Goal: Contribute content: Add original content to the website for others to see

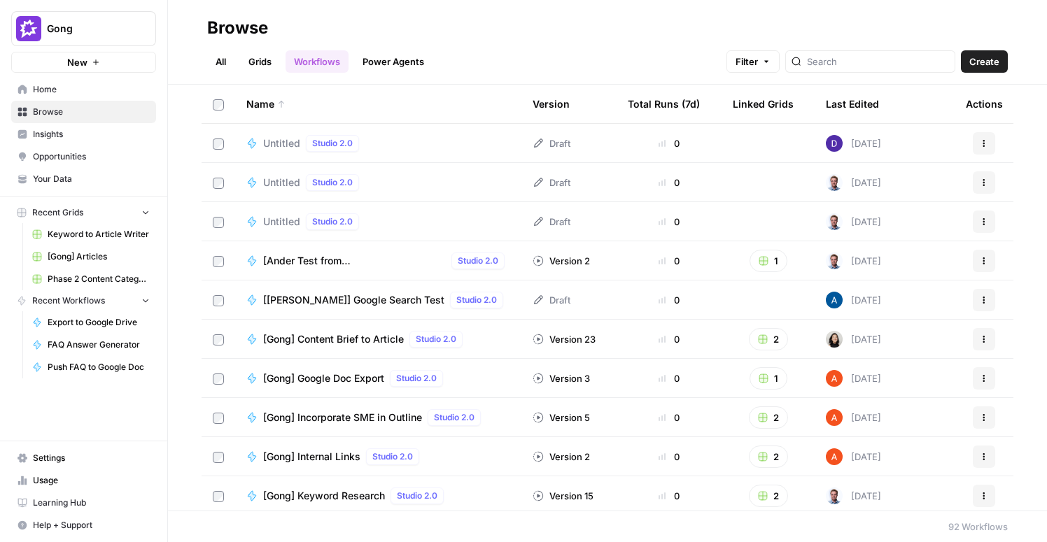
click at [71, 255] on span "[Gong] Articles" at bounding box center [99, 257] width 102 height 13
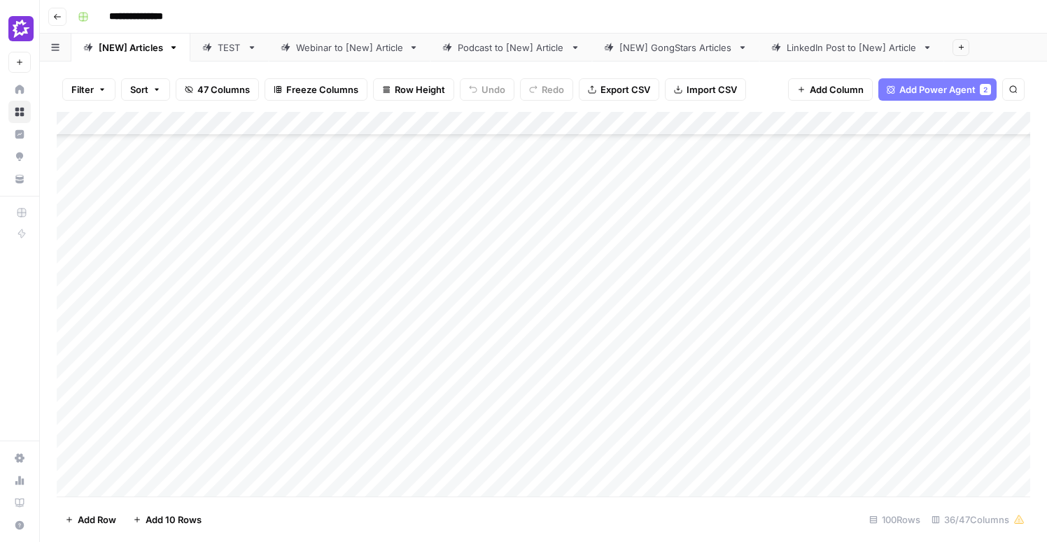
scroll to position [112, 0]
click at [633, 288] on div "Add Column" at bounding box center [544, 304] width 974 height 385
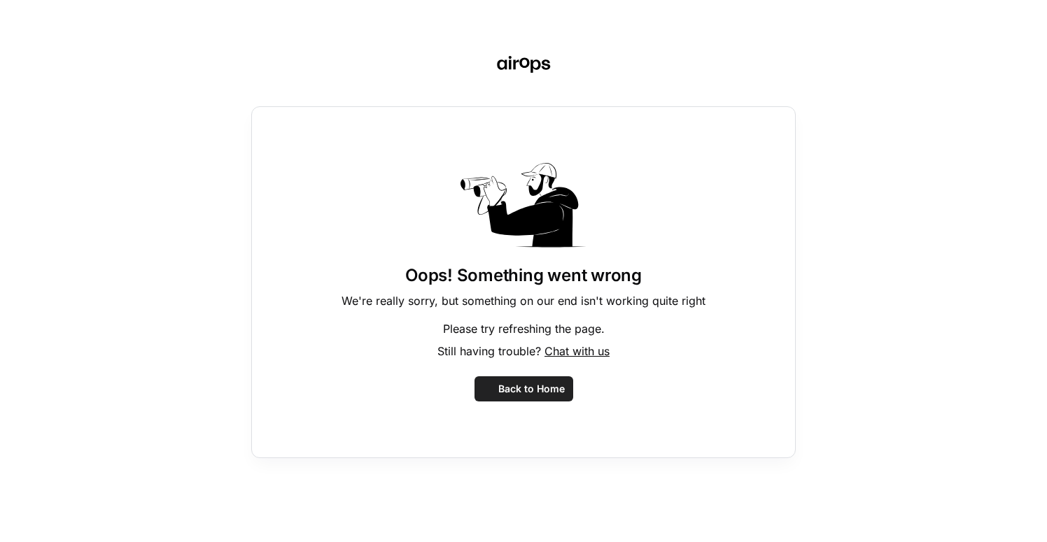
click at [521, 293] on p "We're really sorry, but something on our end isn't working quite right" at bounding box center [524, 301] width 364 height 17
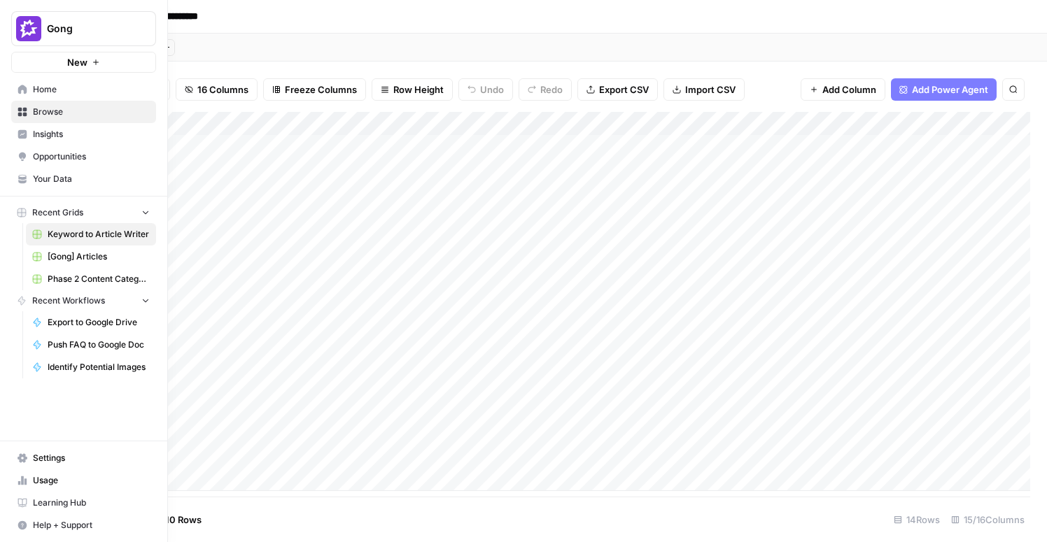
click at [79, 251] on span "[Gong] Articles" at bounding box center [99, 257] width 102 height 13
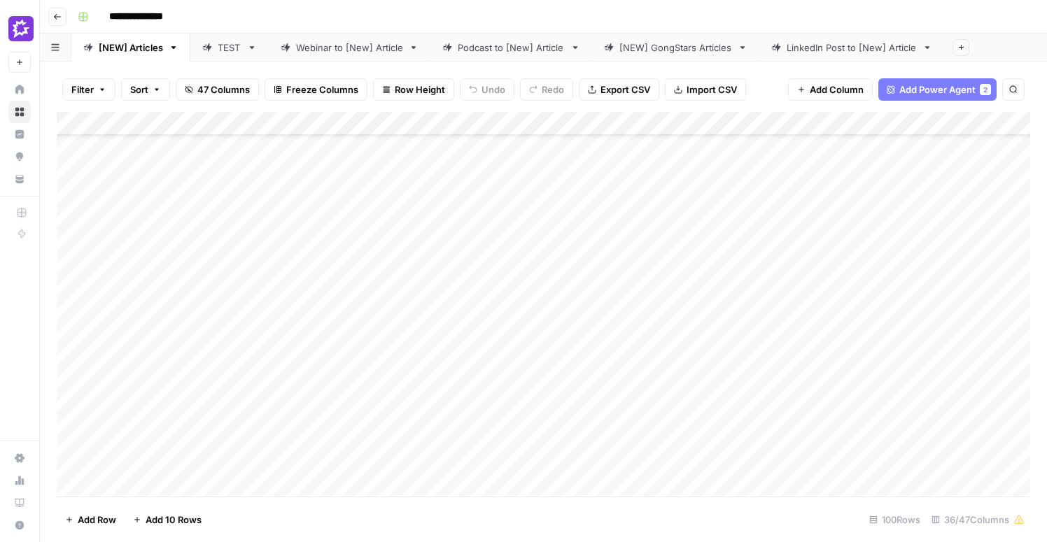
scroll to position [129, 0]
click at [73, 391] on div "Add Column" at bounding box center [544, 304] width 974 height 385
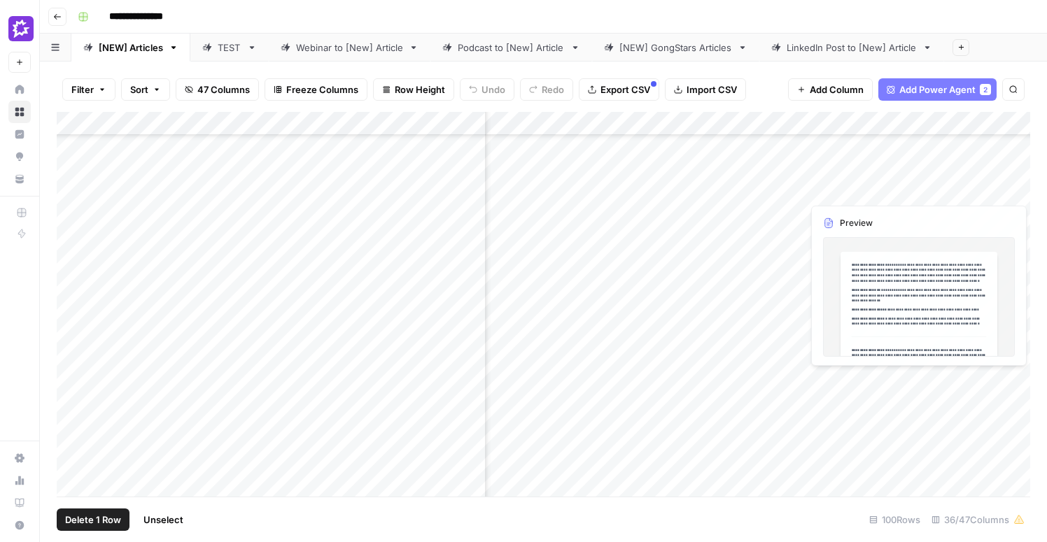
scroll to position [129, 2025]
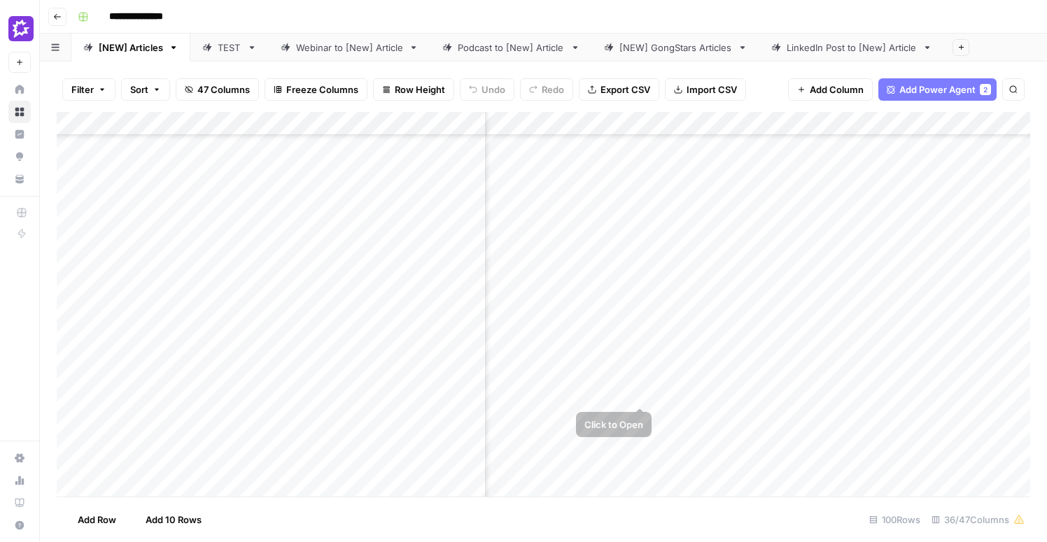
click at [615, 386] on div "Add Column" at bounding box center [544, 304] width 974 height 385
click at [615, 386] on div at bounding box center [590, 387] width 128 height 38
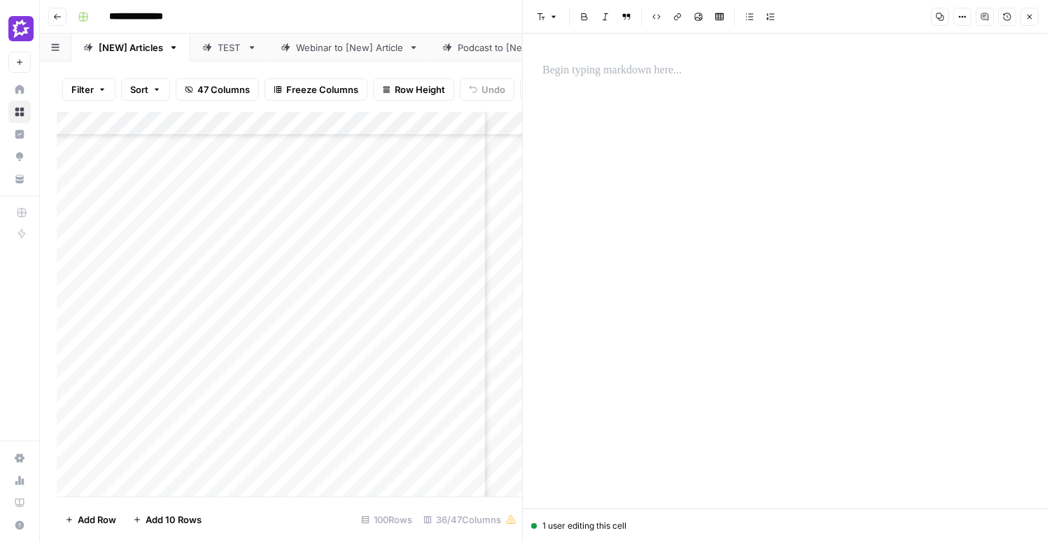
click at [638, 83] on div at bounding box center [785, 70] width 502 height 29
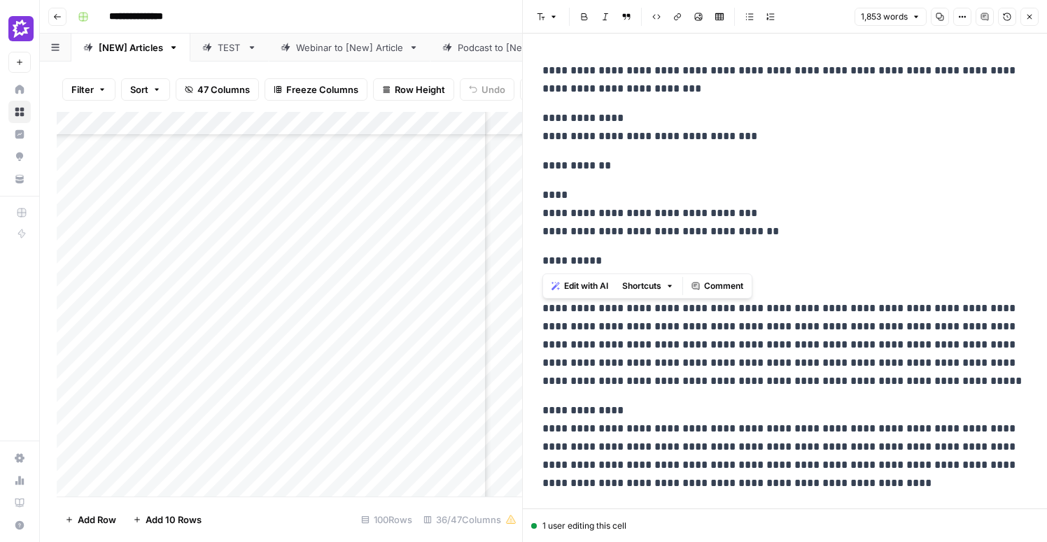
drag, startPoint x: 819, startPoint y: 244, endPoint x: 529, endPoint y: 60, distance: 343.3
click at [529, 60] on div "**********" at bounding box center [784, 271] width 525 height 542
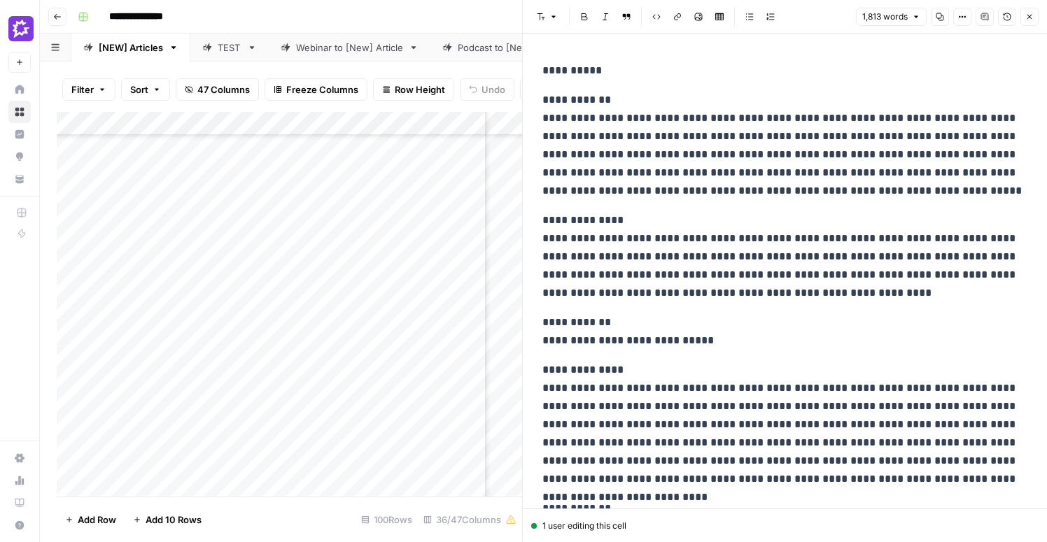
click at [1028, 20] on icon "button" at bounding box center [1029, 17] width 8 height 8
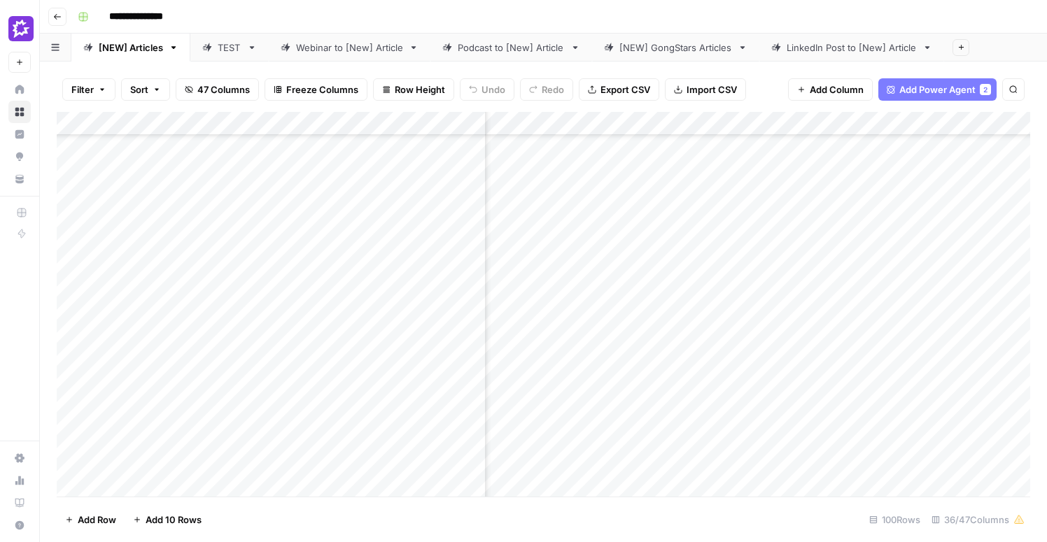
click at [772, 381] on div "Add Column" at bounding box center [544, 304] width 974 height 385
drag, startPoint x: 64, startPoint y: 388, endPoint x: 63, endPoint y: 283, distance: 104.3
click at [63, 283] on div "Add Column" at bounding box center [544, 304] width 974 height 385
click at [301, 195] on div "Add Column" at bounding box center [544, 304] width 974 height 385
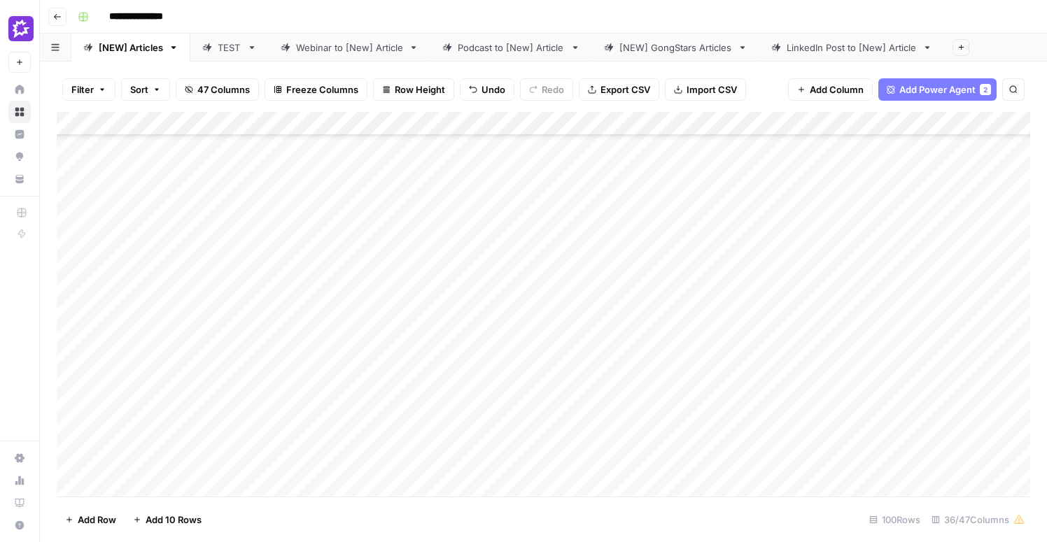
click at [301, 195] on div "Add Column" at bounding box center [544, 304] width 974 height 385
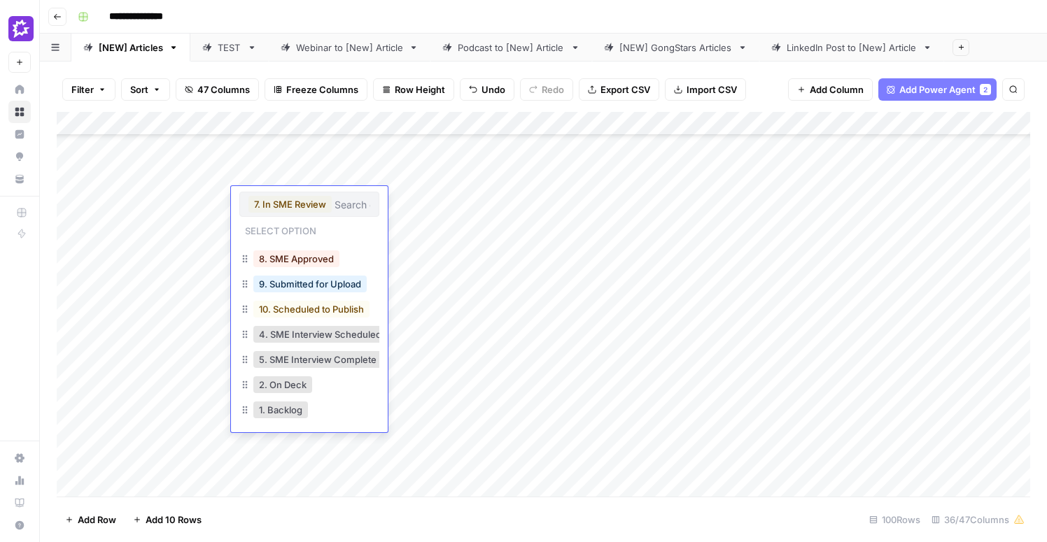
scroll to position [0, 0]
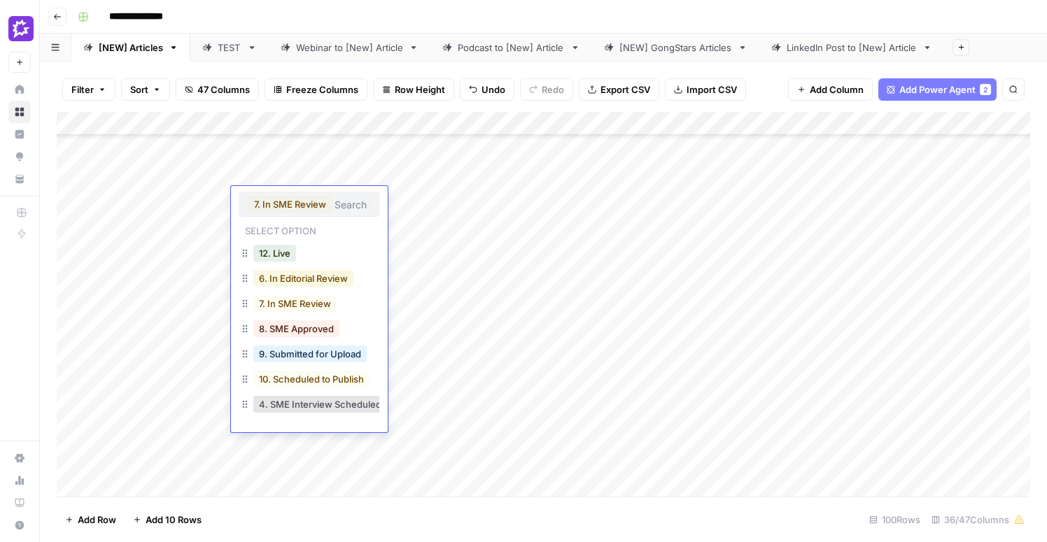
click at [314, 283] on button "6. In Editorial Review" at bounding box center [303, 278] width 100 height 17
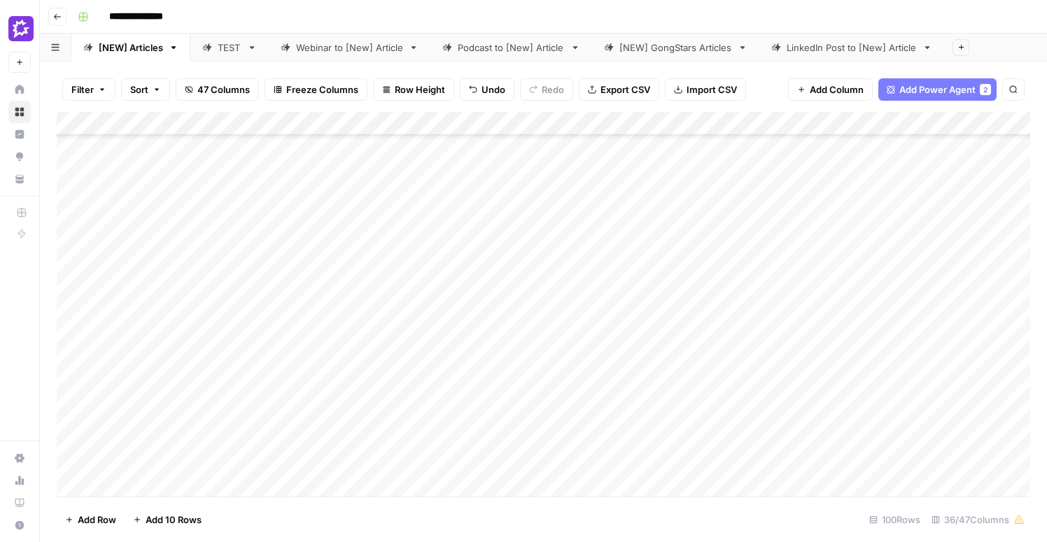
scroll to position [126, 0]
click at [610, 314] on div "Add Column" at bounding box center [544, 304] width 974 height 385
drag, startPoint x: 487, startPoint y: 314, endPoint x: 698, endPoint y: 316, distance: 211.4
click at [698, 316] on textarea "**********" at bounding box center [596, 313] width 224 height 20
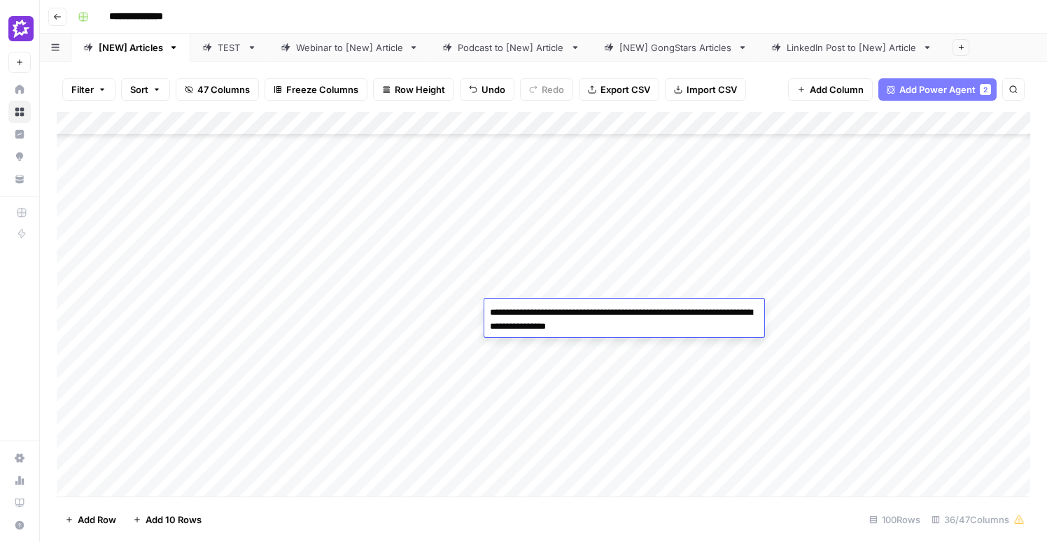
type textarea "**********"
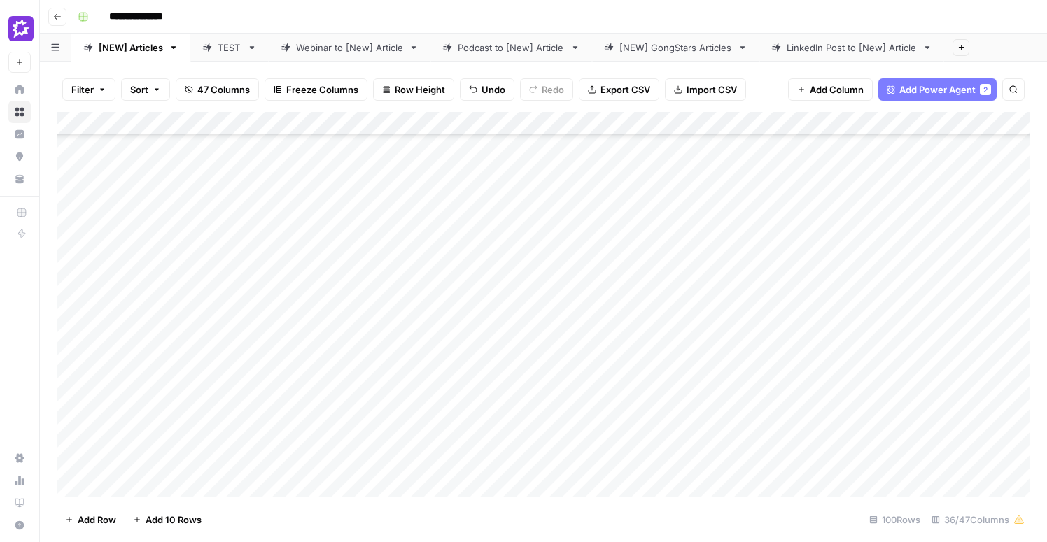
click at [603, 318] on div "Add Column" at bounding box center [544, 304] width 974 height 385
click at [534, 394] on div "Add Column" at bounding box center [544, 304] width 974 height 385
click at [547, 432] on div "Add Column" at bounding box center [544, 304] width 974 height 385
click at [552, 373] on div "Add Column" at bounding box center [544, 304] width 974 height 385
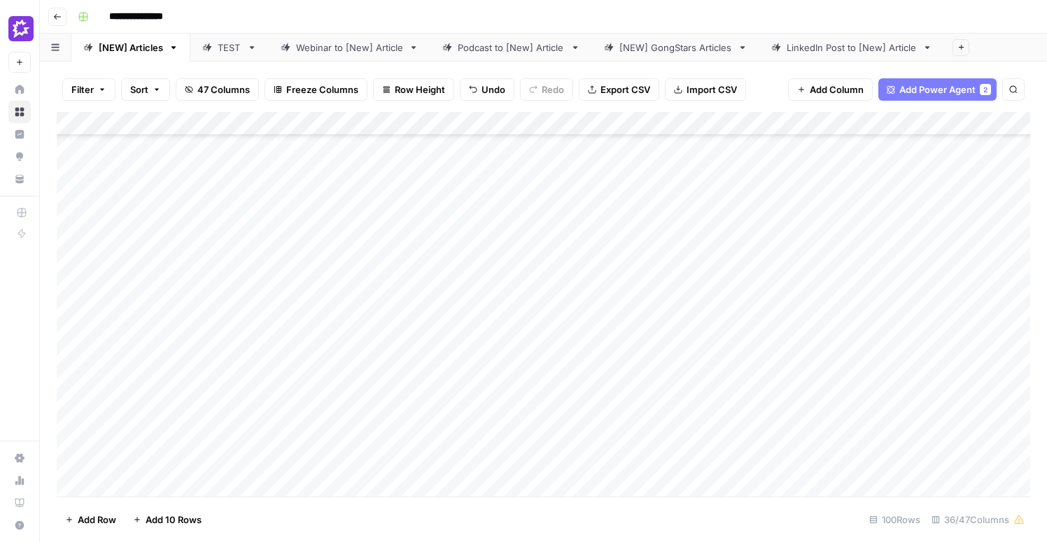
click at [538, 400] on div "Add Column" at bounding box center [544, 304] width 974 height 385
click at [69, 330] on div "Add Column" at bounding box center [544, 304] width 974 height 385
click at [70, 366] on div "Add Column" at bounding box center [544, 304] width 974 height 385
click at [71, 398] on div "Add Column" at bounding box center [544, 304] width 974 height 385
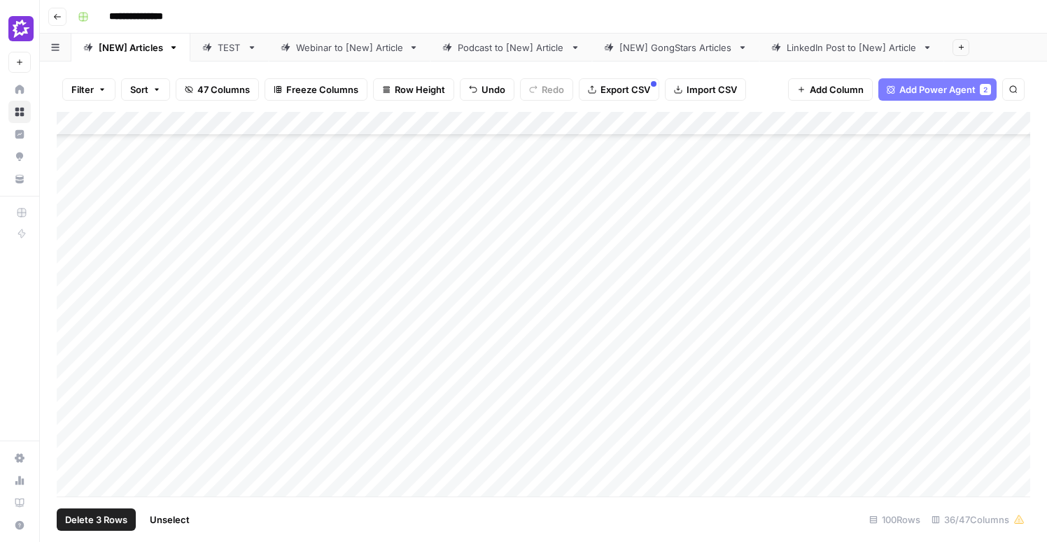
scroll to position [180, 0]
drag, startPoint x: 63, startPoint y: 330, endPoint x: 64, endPoint y: 159, distance: 170.8
click at [64, 159] on div "Add Column" at bounding box center [544, 304] width 974 height 385
drag, startPoint x: 59, startPoint y: 372, endPoint x: 65, endPoint y: 183, distance: 189.1
click at [65, 183] on div "Add Column" at bounding box center [544, 304] width 974 height 385
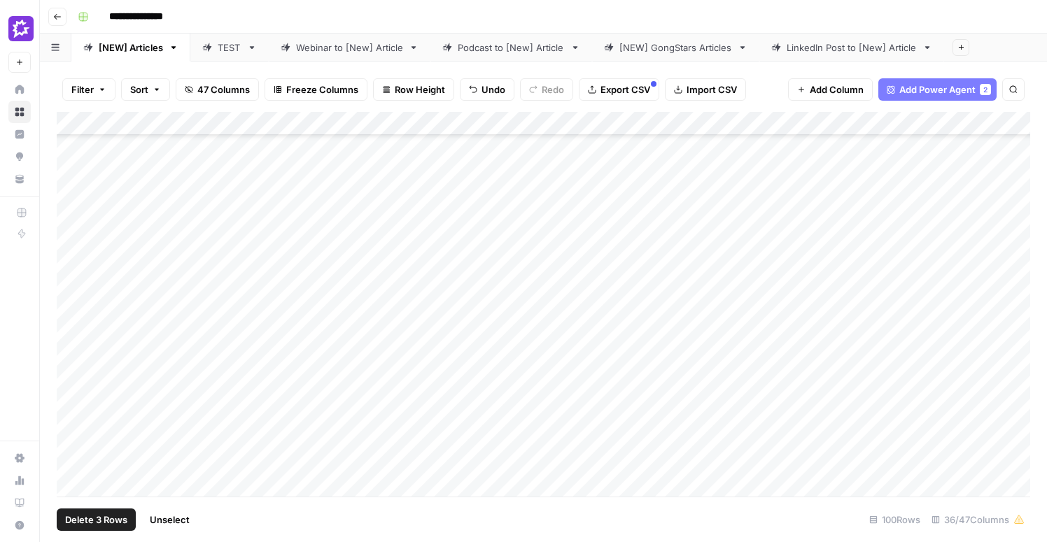
drag, startPoint x: 61, startPoint y: 373, endPoint x: 62, endPoint y: 192, distance: 181.3
click at [62, 192] on div "Add Column" at bounding box center [544, 304] width 974 height 385
click at [71, 372] on div "Add Column" at bounding box center [544, 304] width 974 height 385
click at [71, 410] on div "Add Column" at bounding box center [544, 304] width 974 height 385
click at [66, 452] on div "Add Column" at bounding box center [544, 304] width 974 height 385
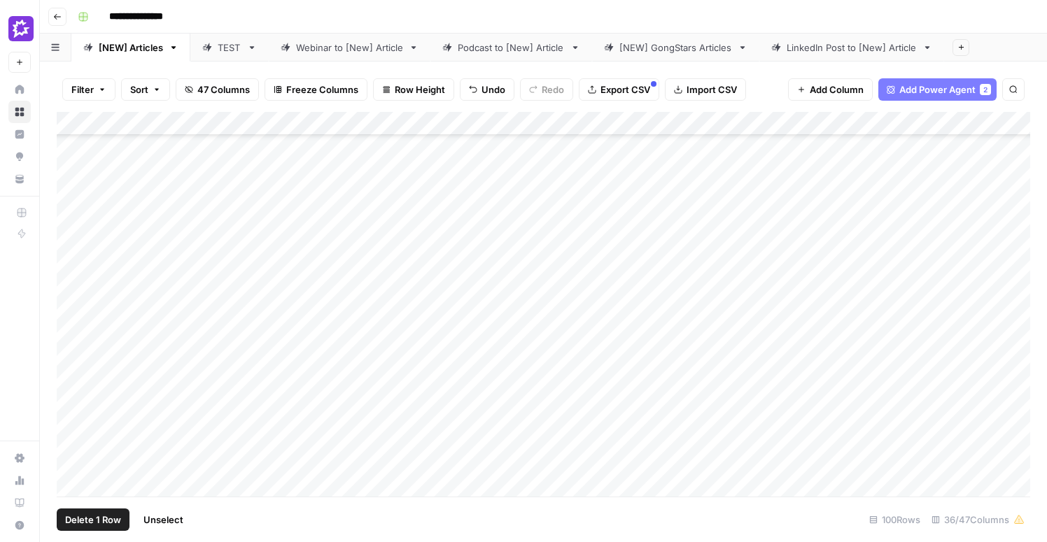
click at [76, 445] on div "Add Column" at bounding box center [544, 304] width 974 height 385
drag, startPoint x: 59, startPoint y: 373, endPoint x: 62, endPoint y: 190, distance: 183.4
click at [62, 190] on div "Add Column" at bounding box center [544, 304] width 974 height 385
drag, startPoint x: 60, startPoint y: 411, endPoint x: 64, endPoint y: 210, distance: 200.9
click at [64, 210] on div "Add Column" at bounding box center [544, 304] width 974 height 385
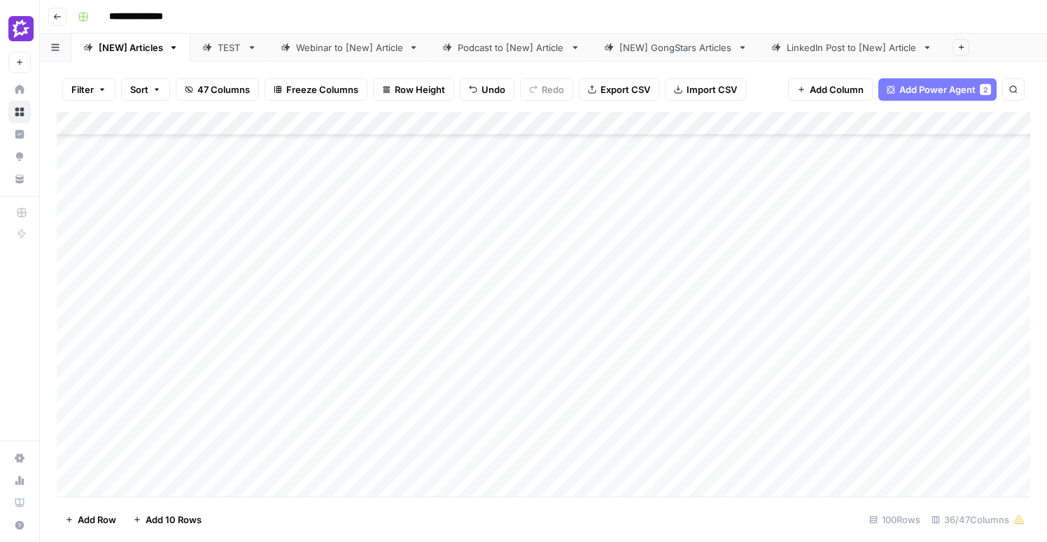
drag, startPoint x: 62, startPoint y: 448, endPoint x: 67, endPoint y: 264, distance: 184.2
click at [67, 264] on div "Add Column" at bounding box center [544, 304] width 974 height 385
drag, startPoint x: 64, startPoint y: 449, endPoint x: 69, endPoint y: 198, distance: 251.3
click at [69, 198] on div "Add Column" at bounding box center [544, 304] width 974 height 385
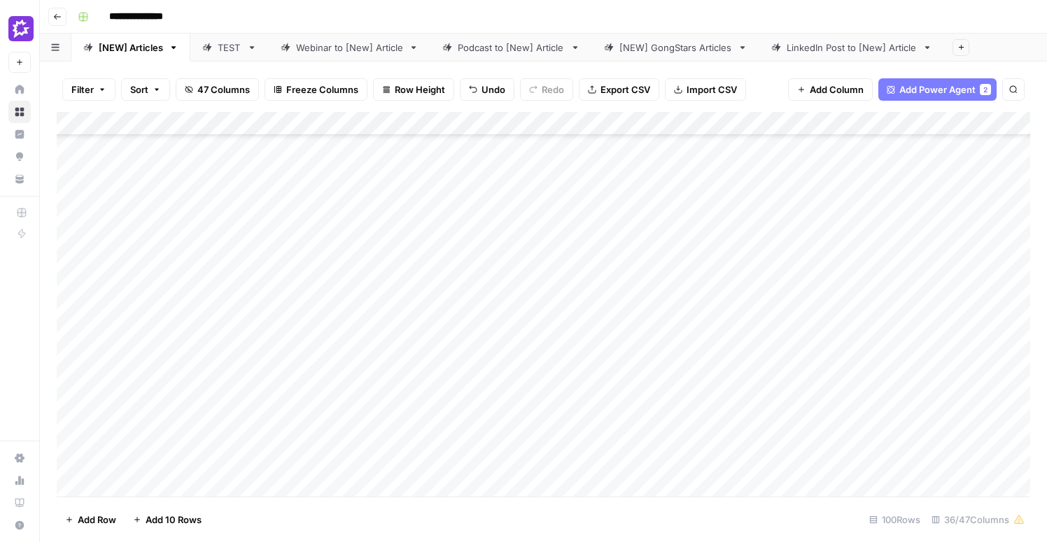
drag, startPoint x: 61, startPoint y: 431, endPoint x: 73, endPoint y: 233, distance: 198.4
click at [73, 233] on div "Add Column" at bounding box center [544, 304] width 974 height 385
click at [69, 157] on div "Add Column" at bounding box center [544, 304] width 974 height 385
drag, startPoint x: 59, startPoint y: 420, endPoint x: 67, endPoint y: 206, distance: 214.3
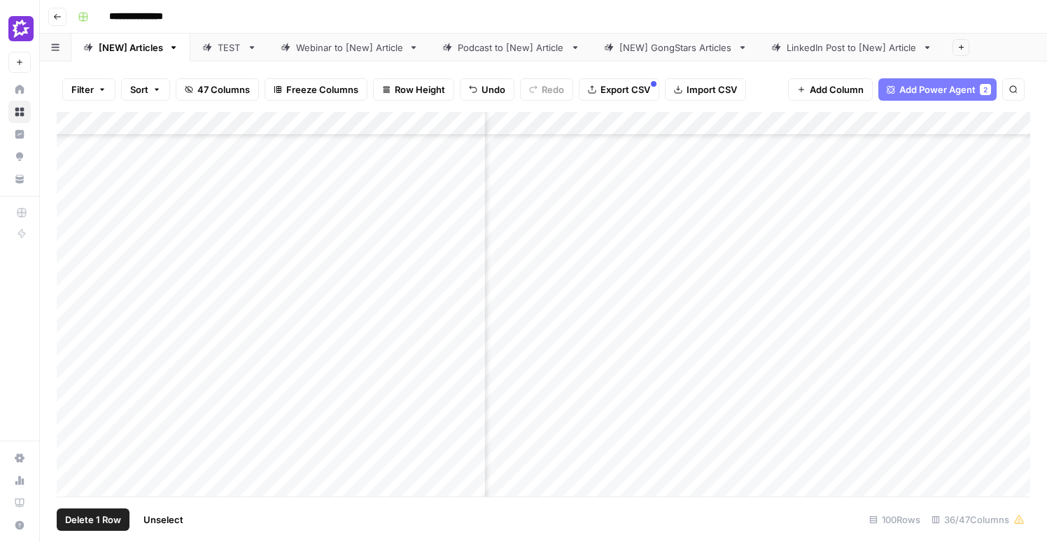
click at [67, 206] on div "Add Column" at bounding box center [544, 304] width 974 height 385
drag, startPoint x: 57, startPoint y: 409, endPoint x: 75, endPoint y: 338, distance: 72.8
click at [75, 338] on div "Add Column" at bounding box center [544, 304] width 974 height 385
click at [75, 296] on div "Add Column" at bounding box center [544, 304] width 974 height 385
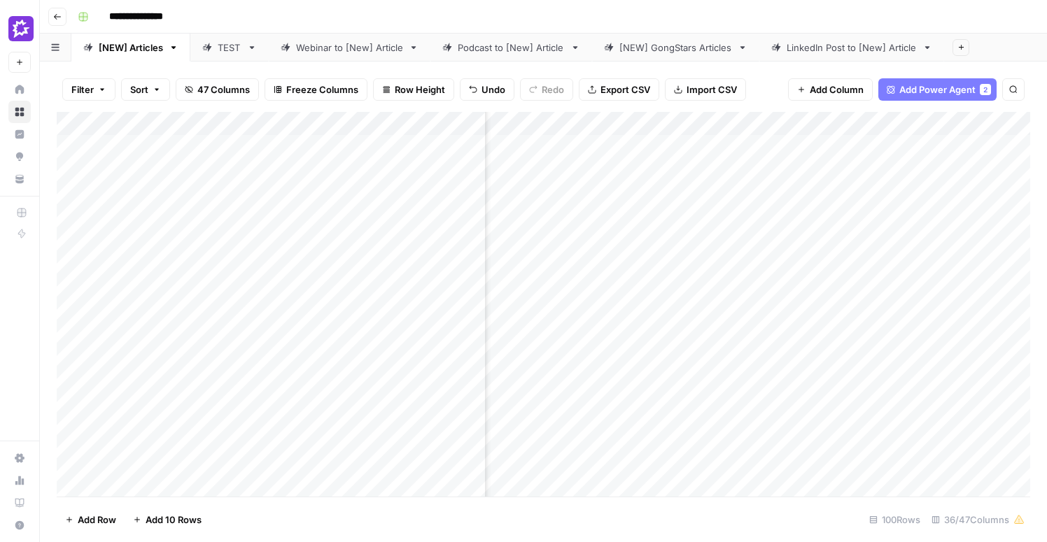
click at [71, 335] on div "Add Column" at bounding box center [544, 304] width 974 height 385
click at [735, 325] on div "Add Column" at bounding box center [544, 304] width 974 height 385
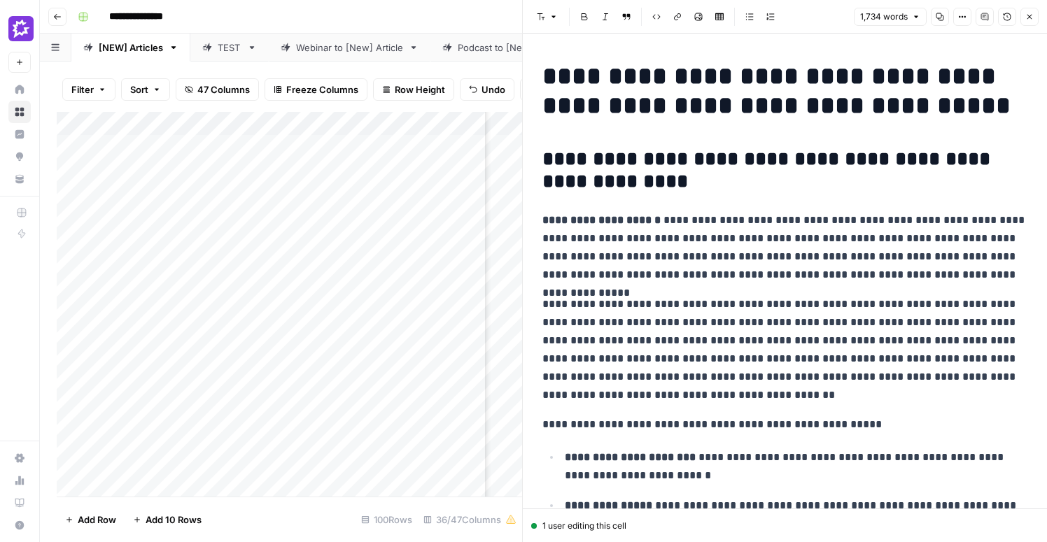
click at [1030, 11] on button "Close" at bounding box center [1029, 17] width 18 height 18
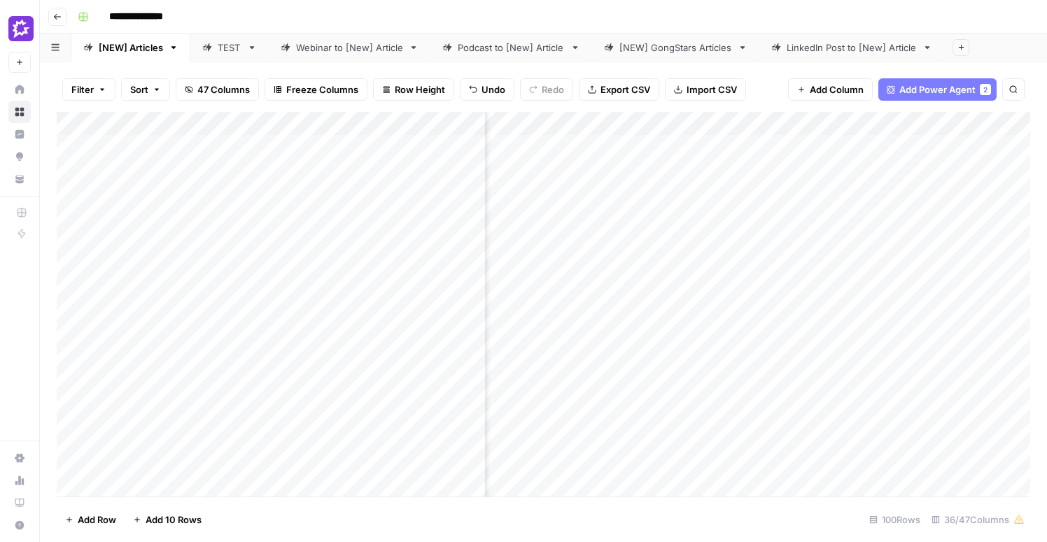
click at [807, 327] on div "Add Column" at bounding box center [544, 304] width 974 height 385
click at [311, 327] on div "Add Column" at bounding box center [544, 304] width 974 height 385
click at [299, 325] on div "Add Column" at bounding box center [544, 304] width 974 height 385
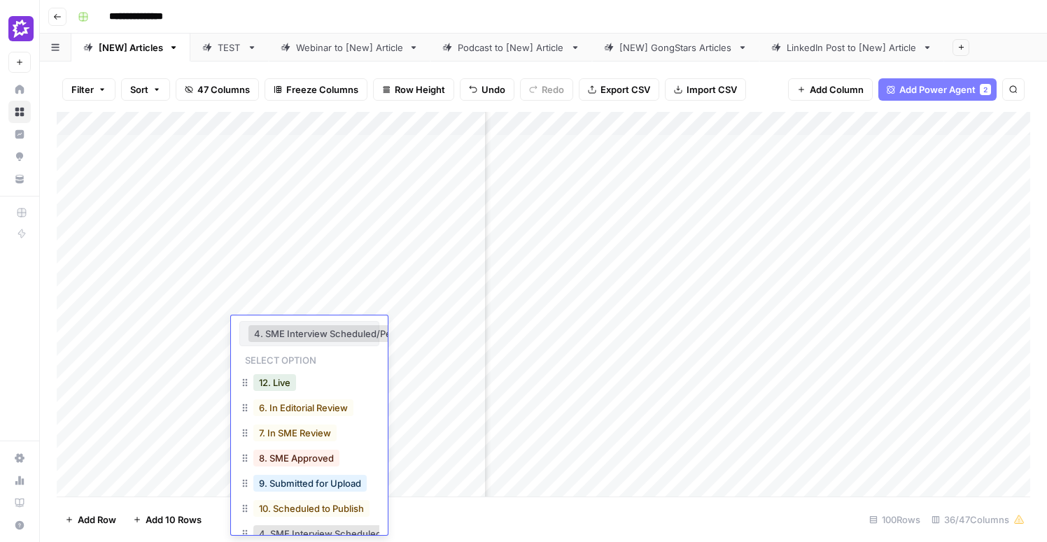
scroll to position [0, 35]
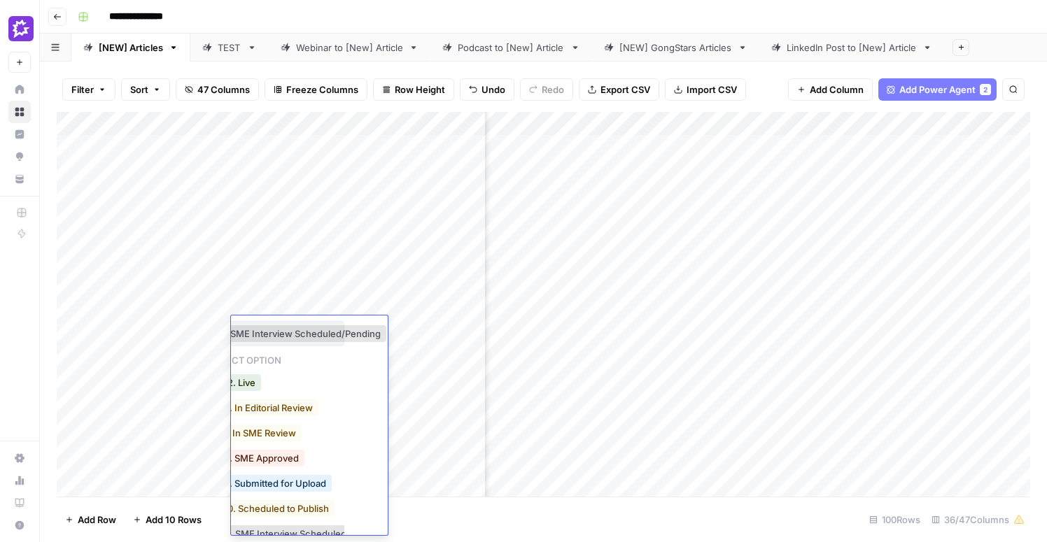
click at [299, 325] on div "4. SME Interview Scheduled/Pending" at bounding box center [301, 334] width 176 height 20
click at [279, 418] on div "6. In Editorial Review" at bounding box center [274, 409] width 140 height 25
click at [257, 403] on button "6. In Editorial Review" at bounding box center [268, 408] width 100 height 17
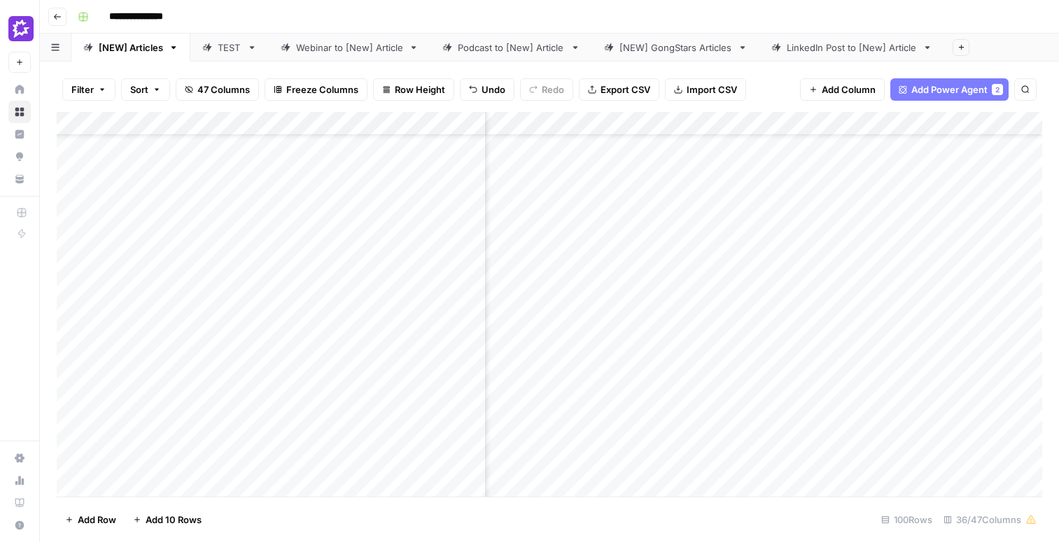
scroll to position [51, 2524]
drag, startPoint x: 60, startPoint y: 320, endPoint x: 60, endPoint y: 353, distance: 33.6
click at [60, 353] on div "Add Column" at bounding box center [549, 304] width 985 height 385
click at [757, 281] on div "Add Column" at bounding box center [549, 304] width 985 height 385
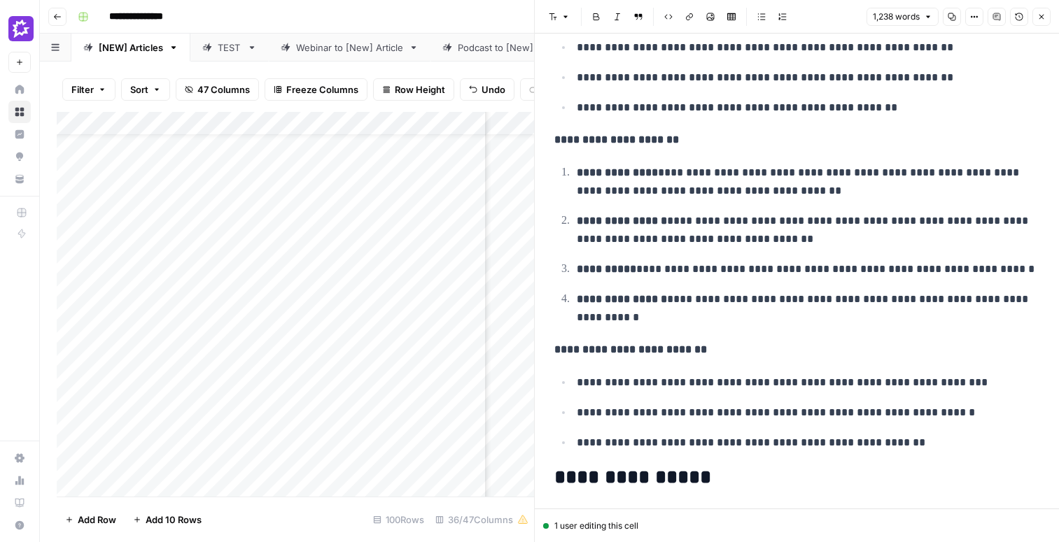
scroll to position [514, 0]
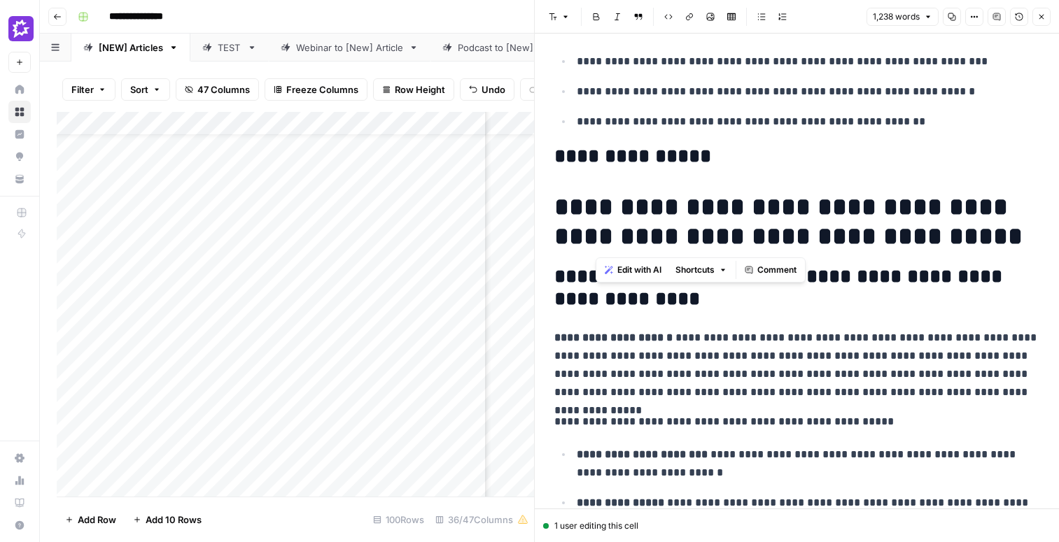
drag, startPoint x: 896, startPoint y: 244, endPoint x: 601, endPoint y: 209, distance: 296.8
click at [601, 209] on h1 "**********" at bounding box center [796, 221] width 485 height 59
copy h1 "**********"
drag, startPoint x: 550, startPoint y: 203, endPoint x: 884, endPoint y: 474, distance: 429.9
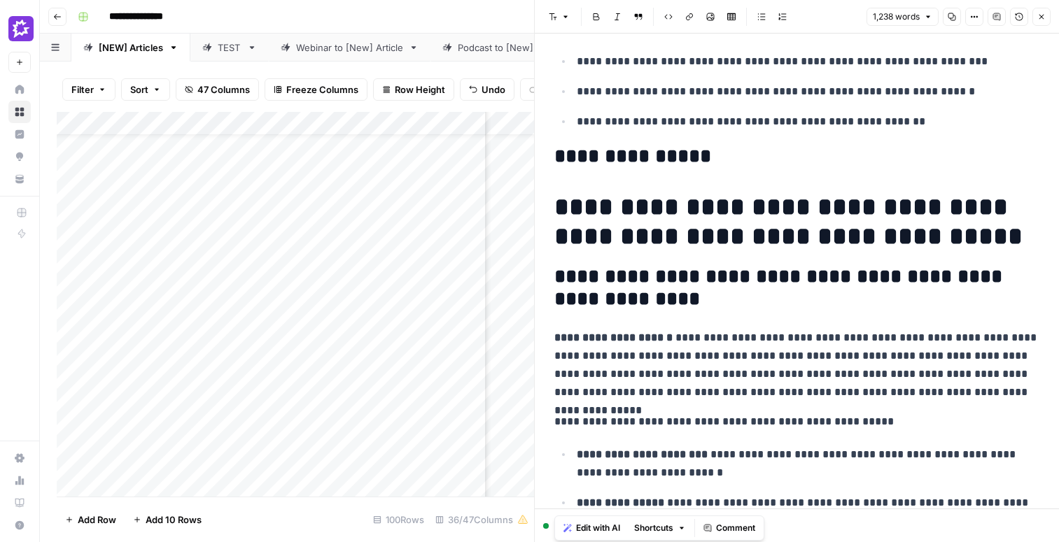
click at [788, 350] on p "**********" at bounding box center [796, 365] width 485 height 73
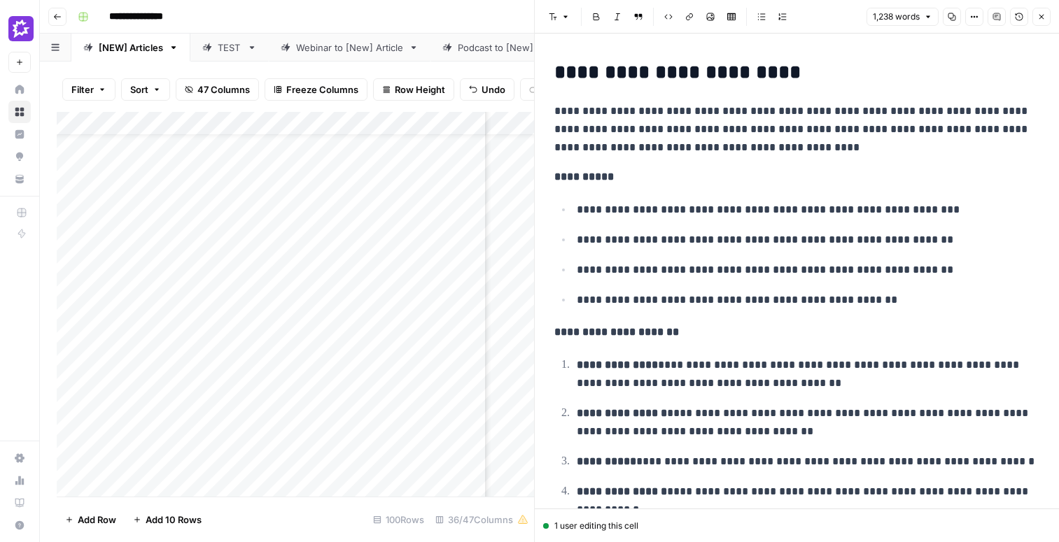
scroll to position [514, 0]
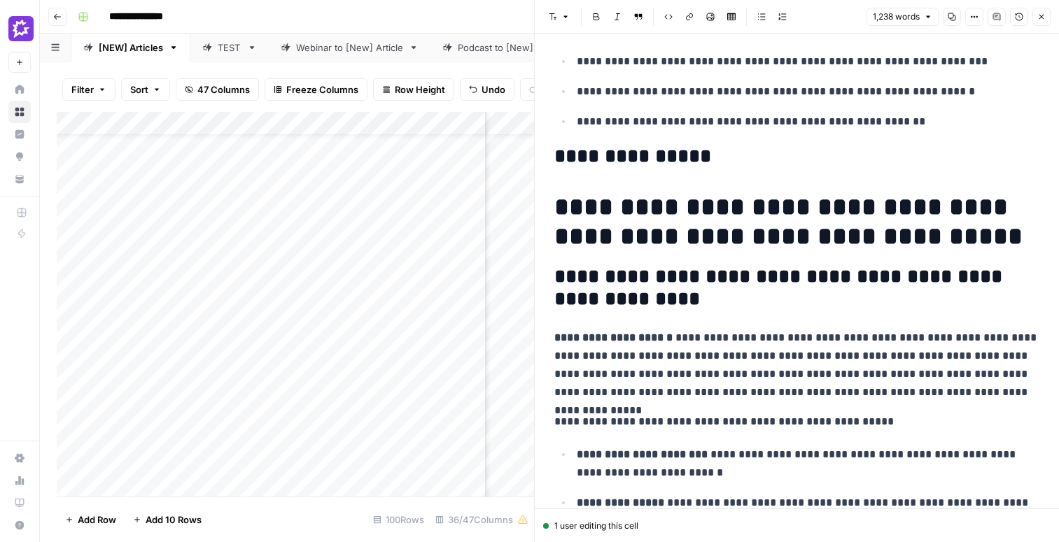
click at [1044, 18] on icon "button" at bounding box center [1041, 17] width 8 height 8
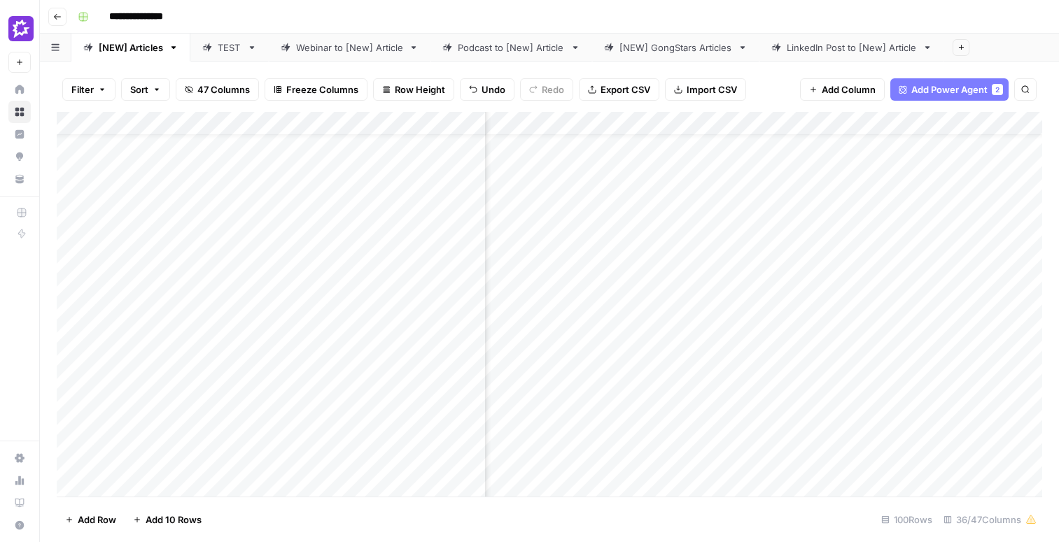
scroll to position [45, 2620]
click at [726, 286] on div "Add Column" at bounding box center [549, 304] width 985 height 385
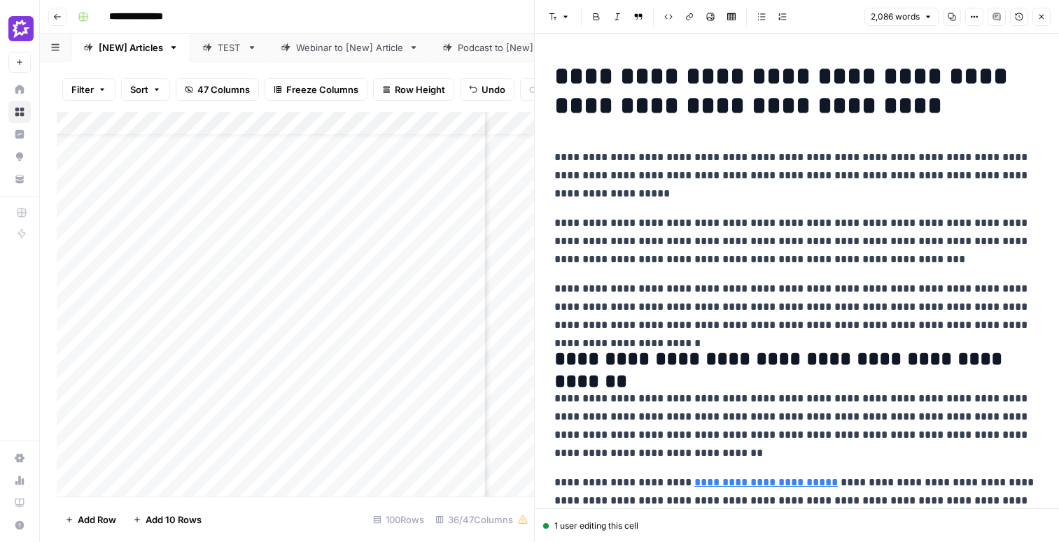
click at [670, 153] on p "**********" at bounding box center [796, 175] width 485 height 55
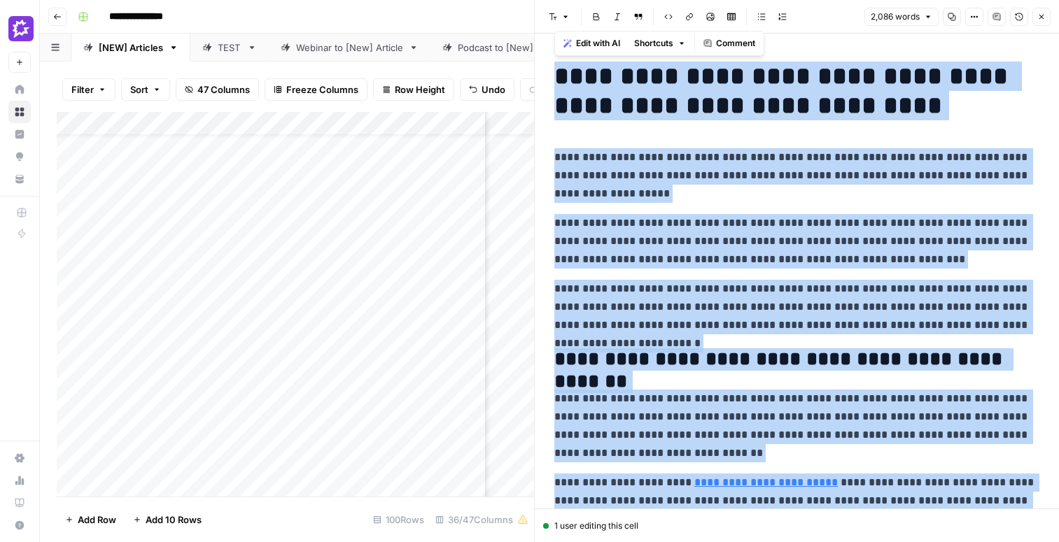
copy div "**********"
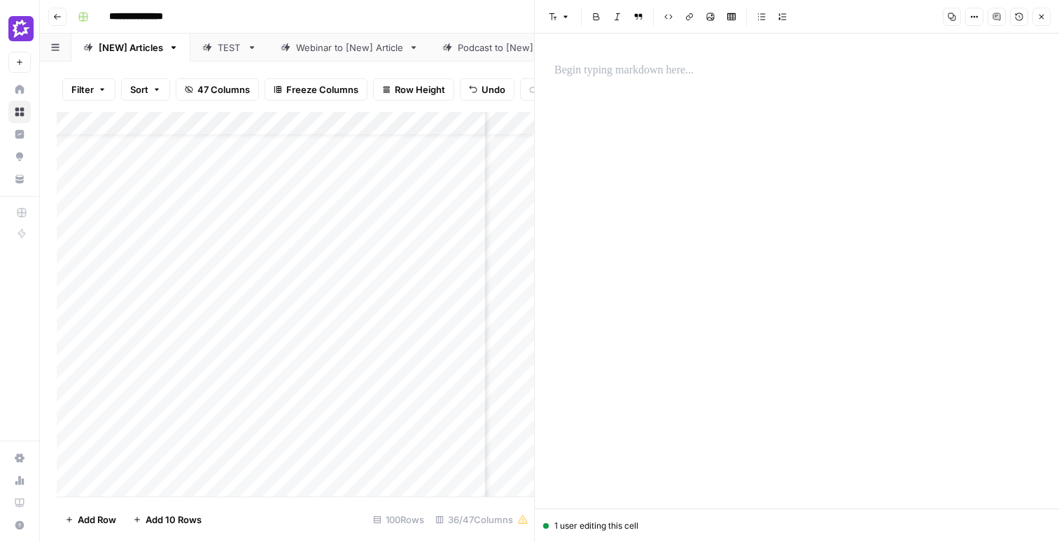
click at [811, 191] on div at bounding box center [797, 271] width 502 height 475
click at [1034, 17] on button "Close" at bounding box center [1041, 17] width 18 height 18
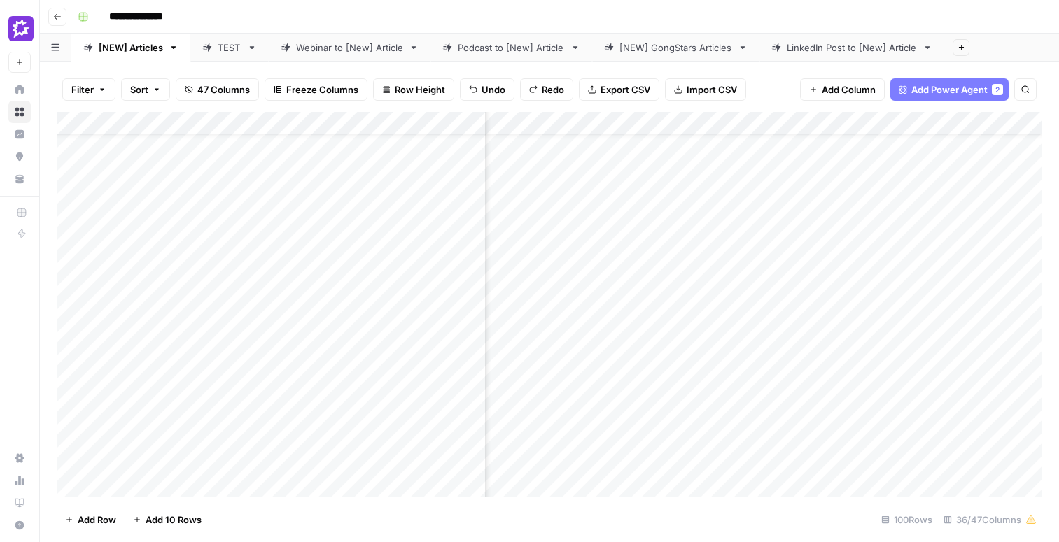
scroll to position [148, 2620]
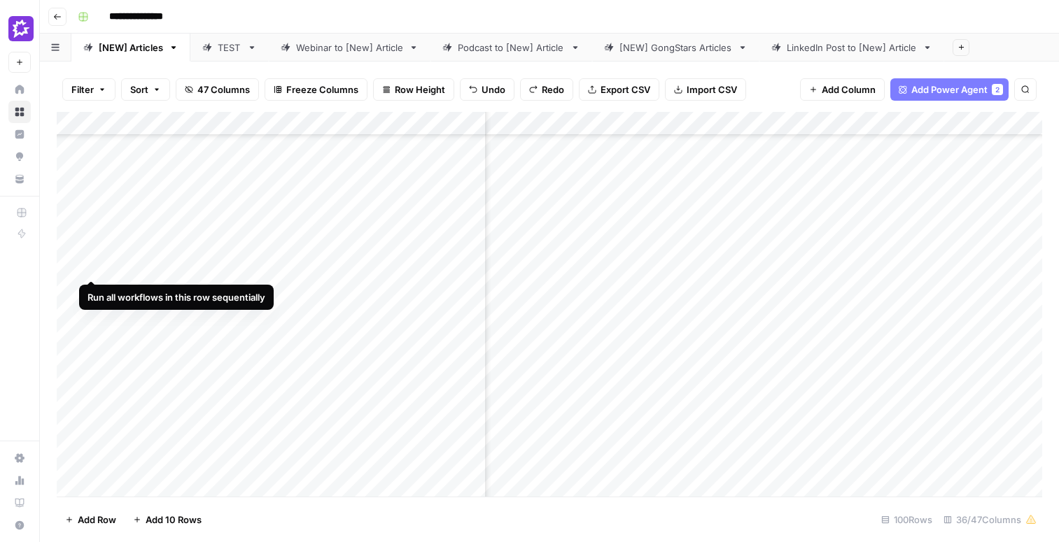
drag, startPoint x: 63, startPoint y: 479, endPoint x: 99, endPoint y: 258, distance: 224.0
click at [99, 258] on div "Add Column" at bounding box center [549, 304] width 985 height 385
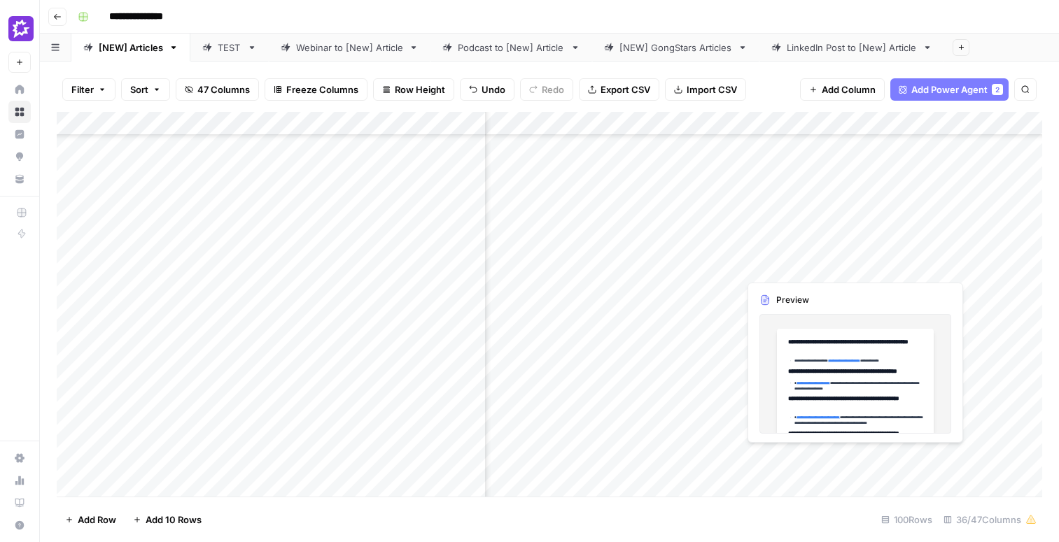
click at [780, 258] on div "Add Column" at bounding box center [549, 304] width 985 height 385
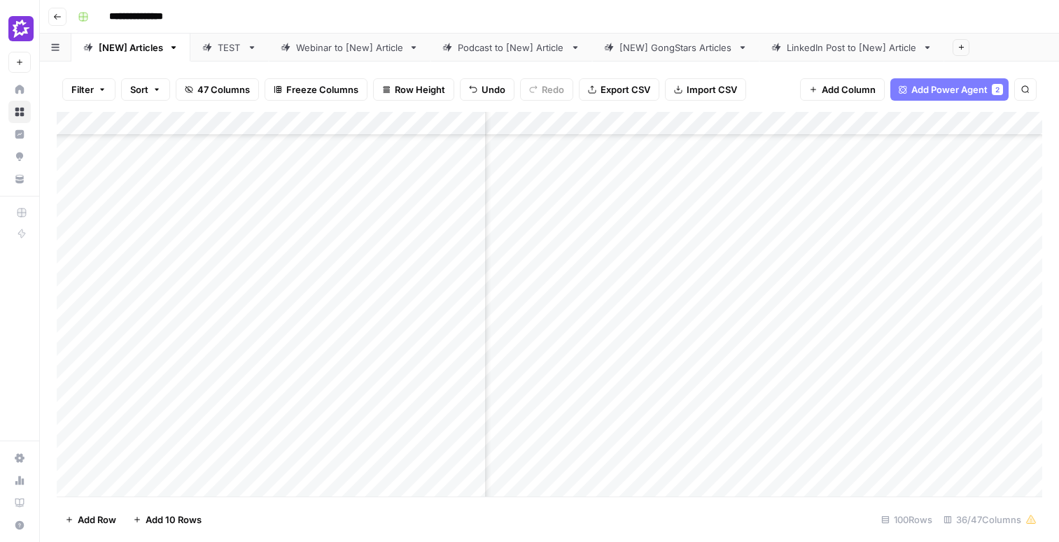
click at [644, 258] on div "Add Column" at bounding box center [549, 304] width 985 height 385
click at [686, 248] on div "Add Column" at bounding box center [549, 304] width 985 height 385
click at [768, 253] on div "Add Column" at bounding box center [549, 304] width 985 height 385
click at [763, 255] on div "Add Column" at bounding box center [549, 304] width 985 height 385
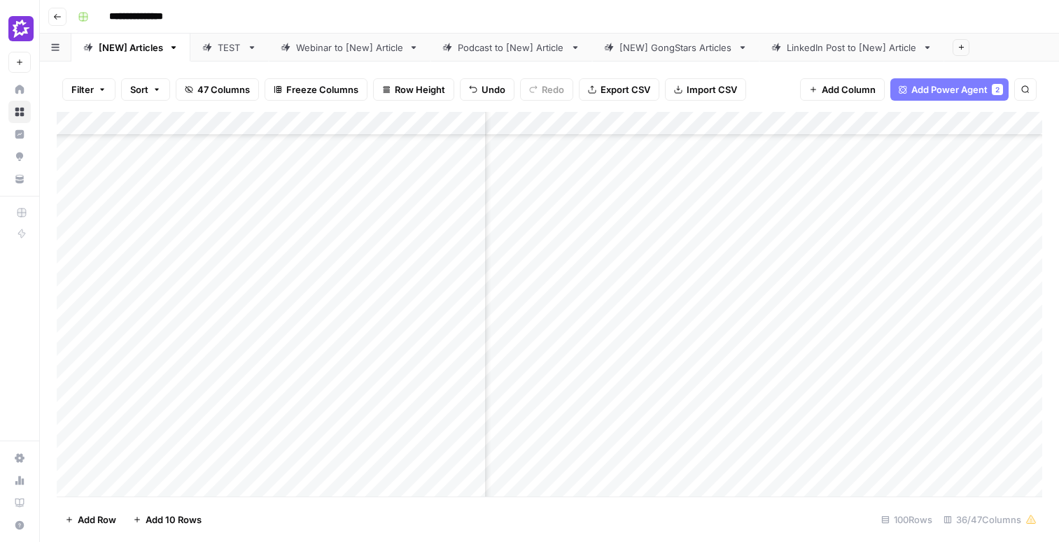
click at [763, 255] on div "Add Column" at bounding box center [549, 304] width 985 height 385
click at [302, 288] on div "Add Column" at bounding box center [549, 304] width 985 height 385
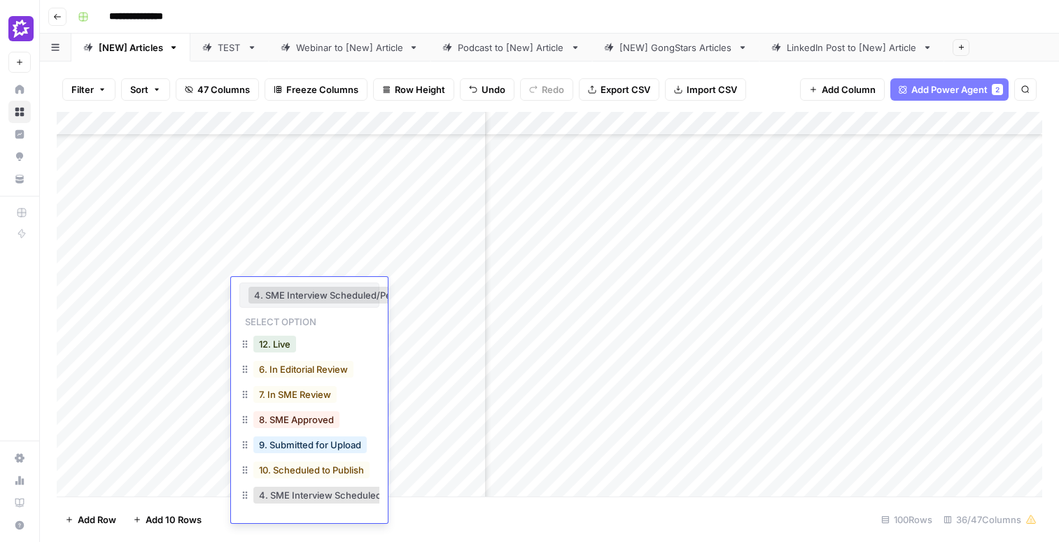
scroll to position [0, 35]
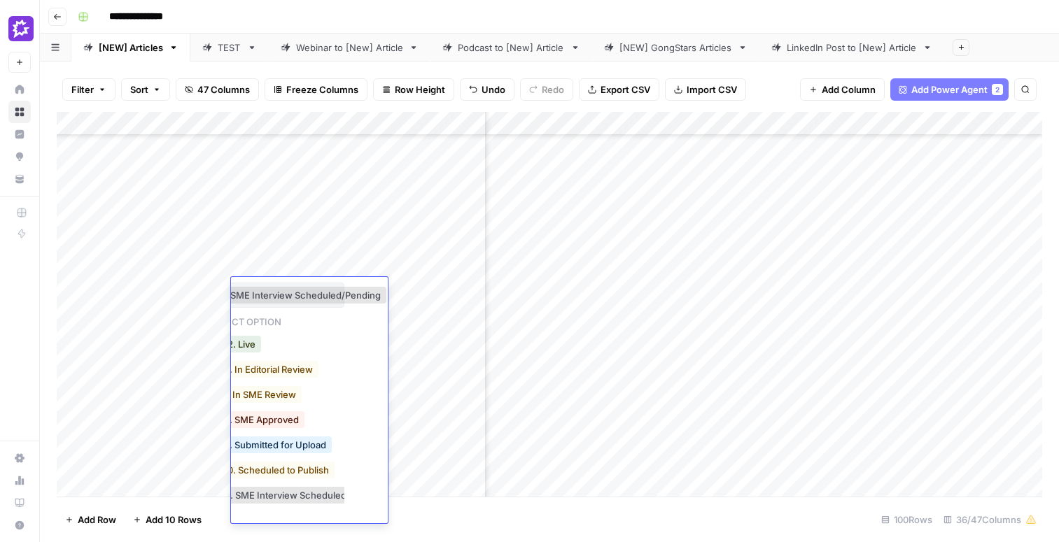
click at [41, 324] on div "Filter Sort 47 Columns Freeze Columns Row Height Undo Redo Export CSV Import CS…" at bounding box center [549, 302] width 1019 height 481
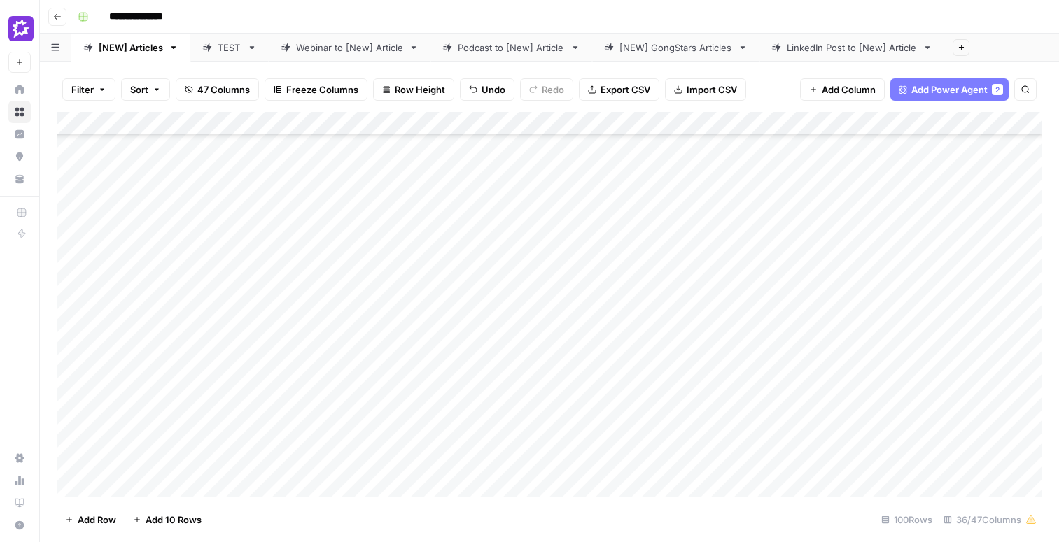
scroll to position [241, 0]
click at [558, 353] on div "Add Column" at bounding box center [549, 304] width 985 height 385
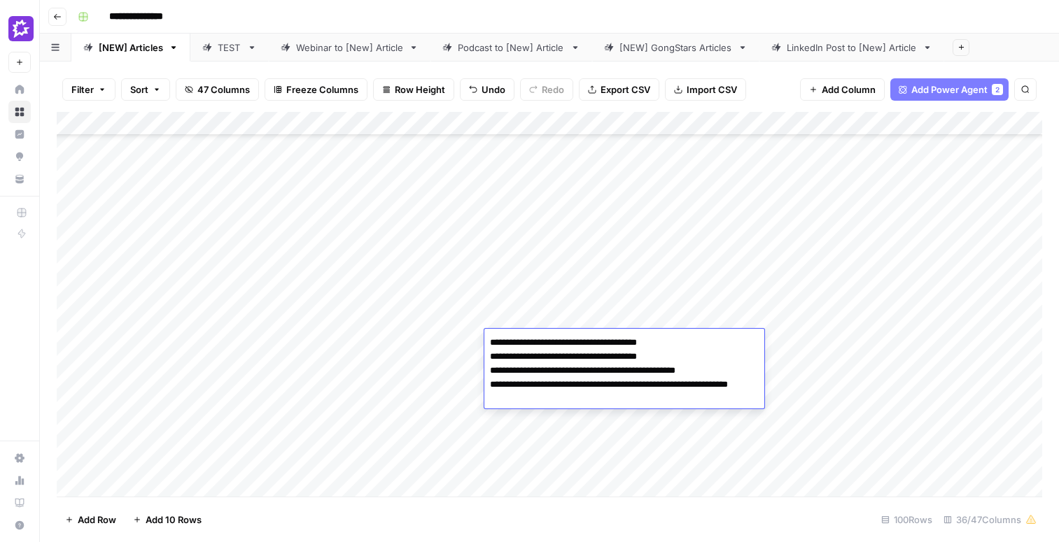
drag, startPoint x: 574, startPoint y: 402, endPoint x: 482, endPoint y: 363, distance: 100.6
click at [482, 363] on body "**********" at bounding box center [529, 271] width 1059 height 542
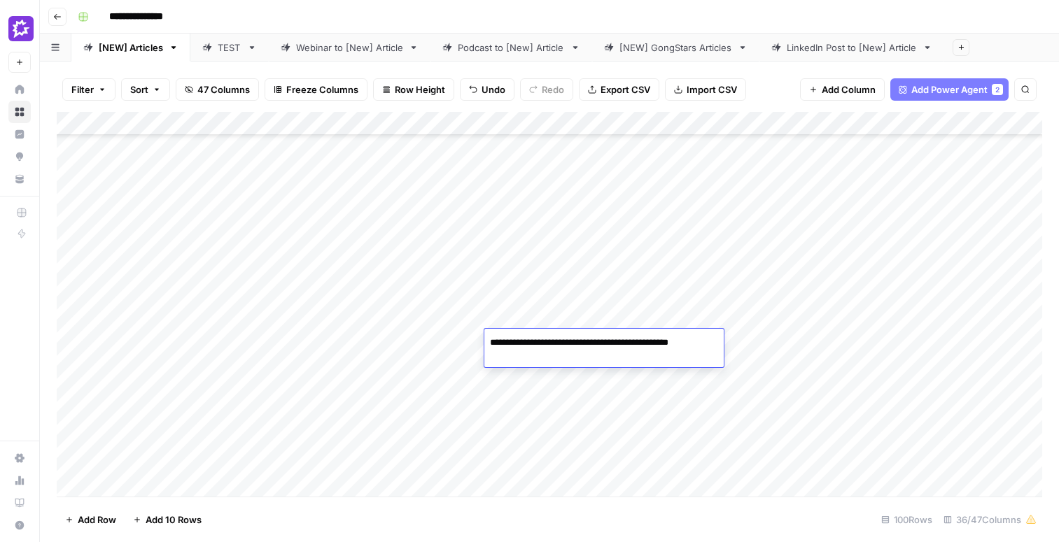
type textarea "**********"
click at [594, 349] on div "Add Column" at bounding box center [549, 304] width 985 height 385
type textarea "**********"
click at [542, 356] on div "Add Column" at bounding box center [549, 304] width 985 height 385
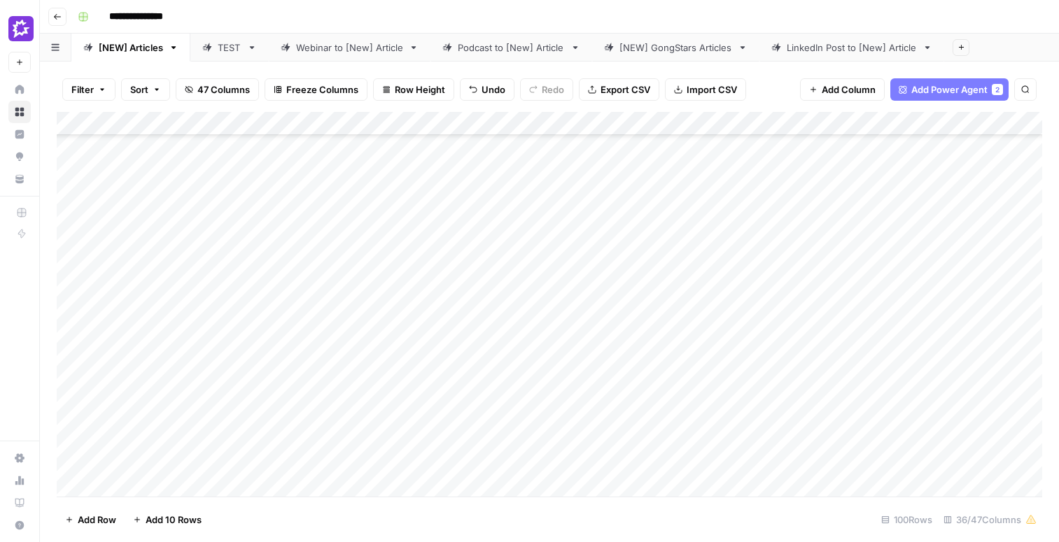
click at [542, 356] on div "Add Column" at bounding box center [549, 304] width 985 height 385
type textarea "**********"
click at [838, 354] on div "Add Column" at bounding box center [549, 304] width 985 height 385
drag, startPoint x: 59, startPoint y: 349, endPoint x: 59, endPoint y: 204, distance: 145.6
click at [59, 204] on div "Add Column" at bounding box center [549, 304] width 985 height 385
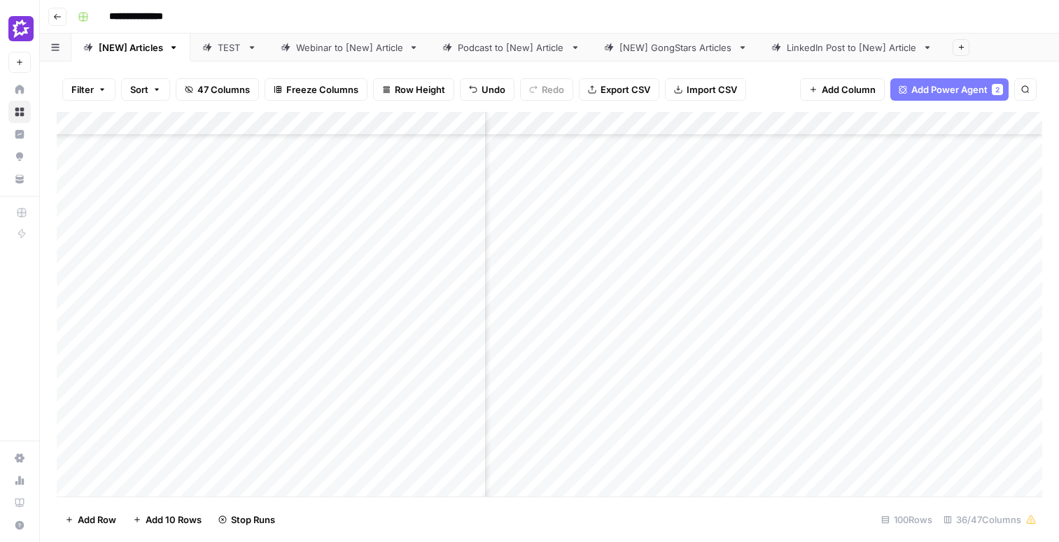
scroll to position [244, 0]
click at [258, 193] on div "Add Column" at bounding box center [549, 304] width 985 height 385
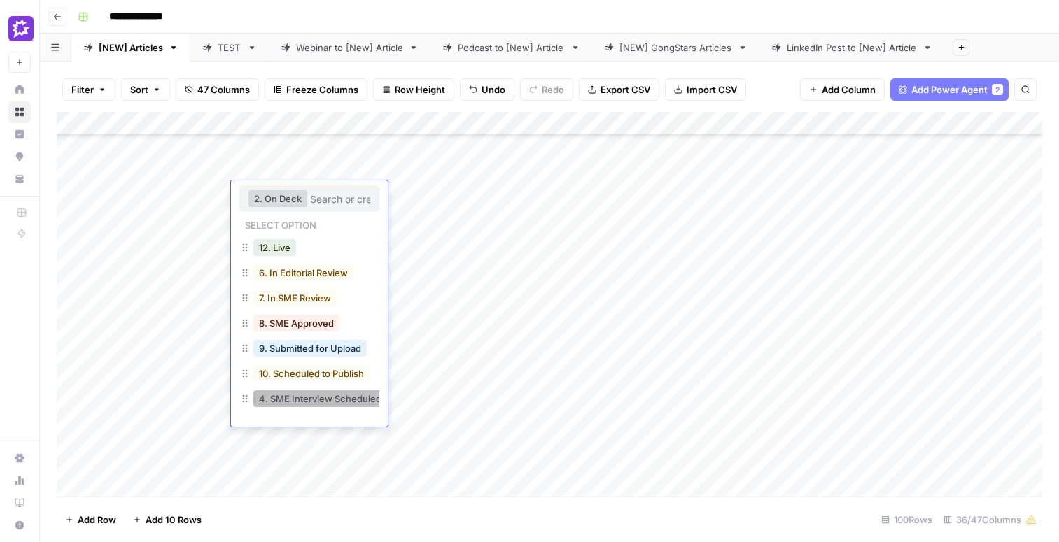
click at [324, 397] on button "4. SME Interview Scheduled/Pending" at bounding box center [339, 399] width 173 height 17
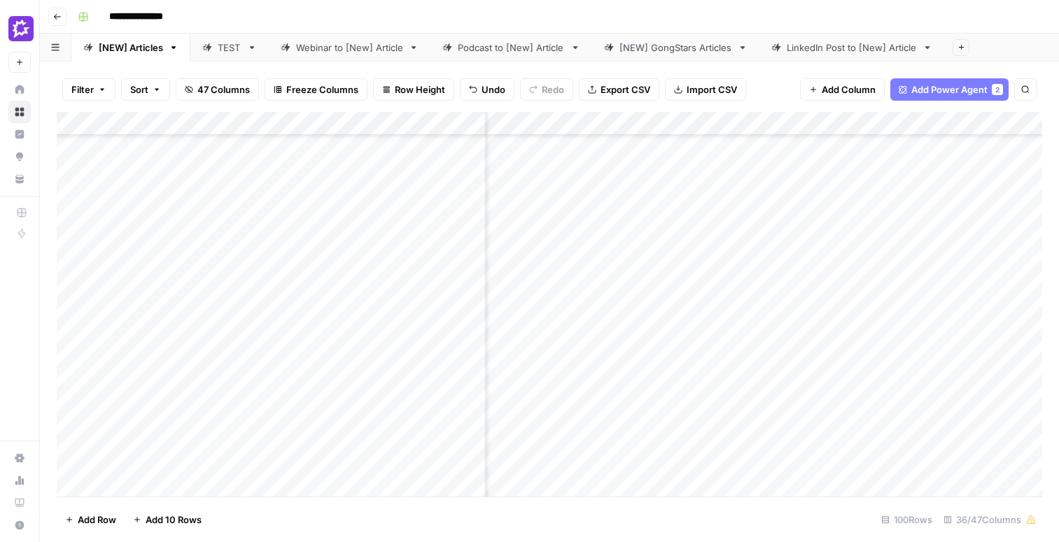
scroll to position [0, 822]
click at [311, 125] on div "Add Column" at bounding box center [549, 304] width 985 height 385
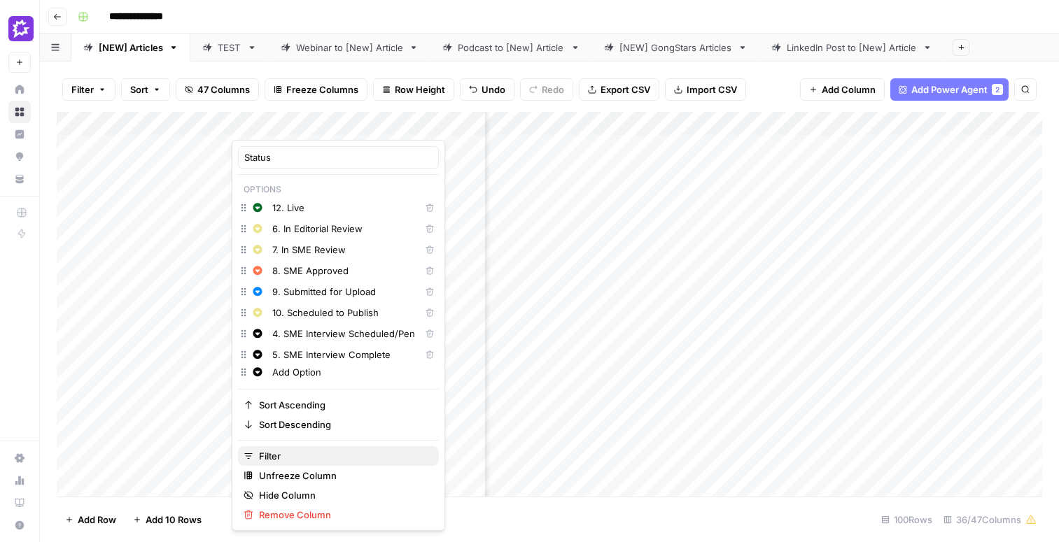
click at [262, 459] on span "Filter" at bounding box center [343, 456] width 169 height 14
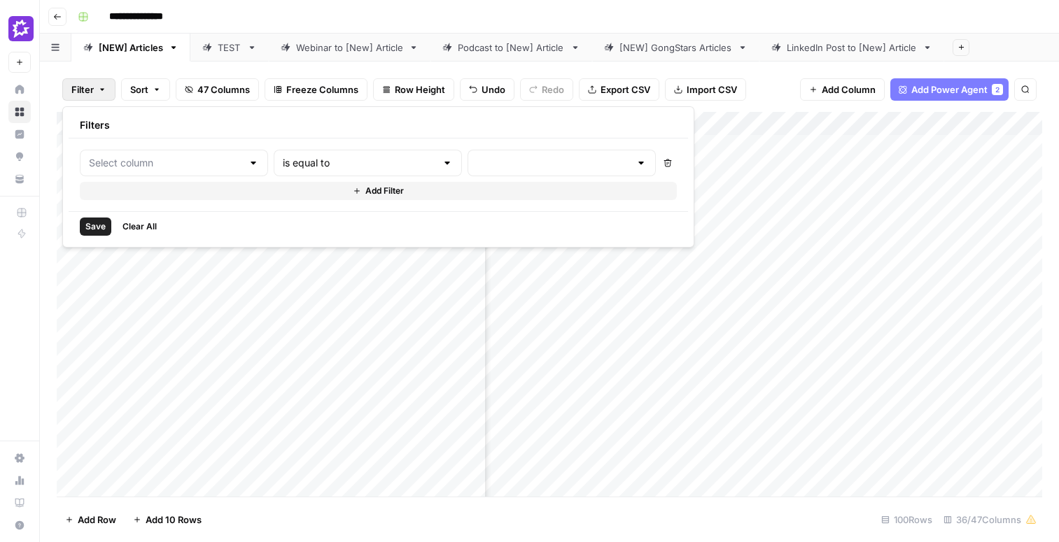
type input "Status"
click at [406, 167] on div "is equal to" at bounding box center [391, 163] width 204 height 27
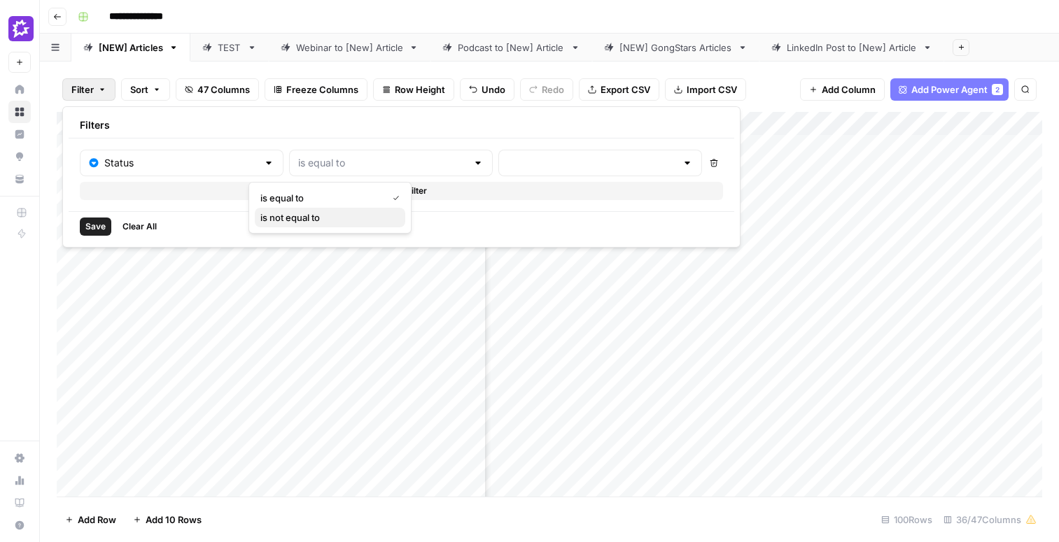
click at [366, 216] on span "is not equal to" at bounding box center [327, 218] width 134 height 14
type input "is not equal to"
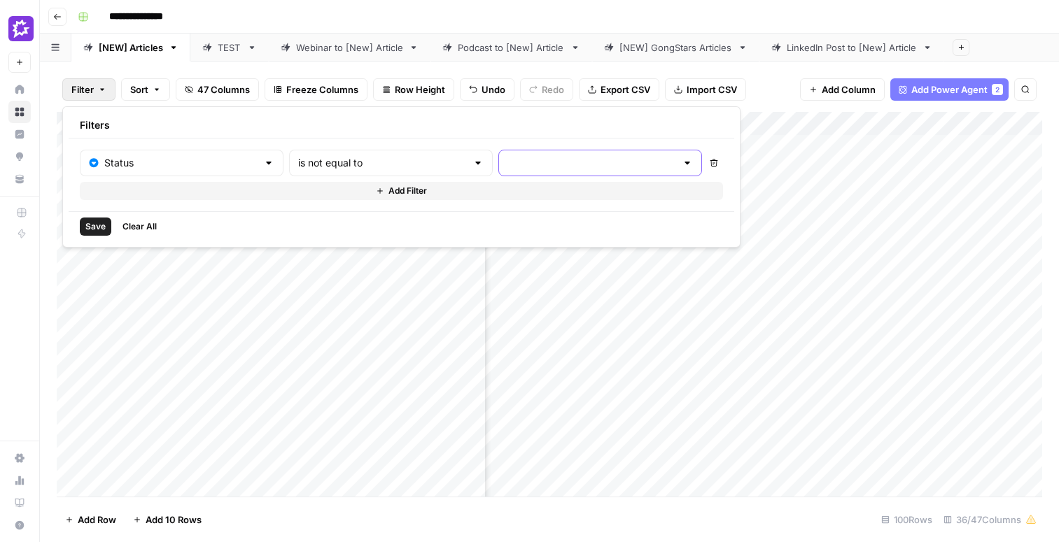
click at [507, 169] on input "text" at bounding box center [591, 163] width 169 height 14
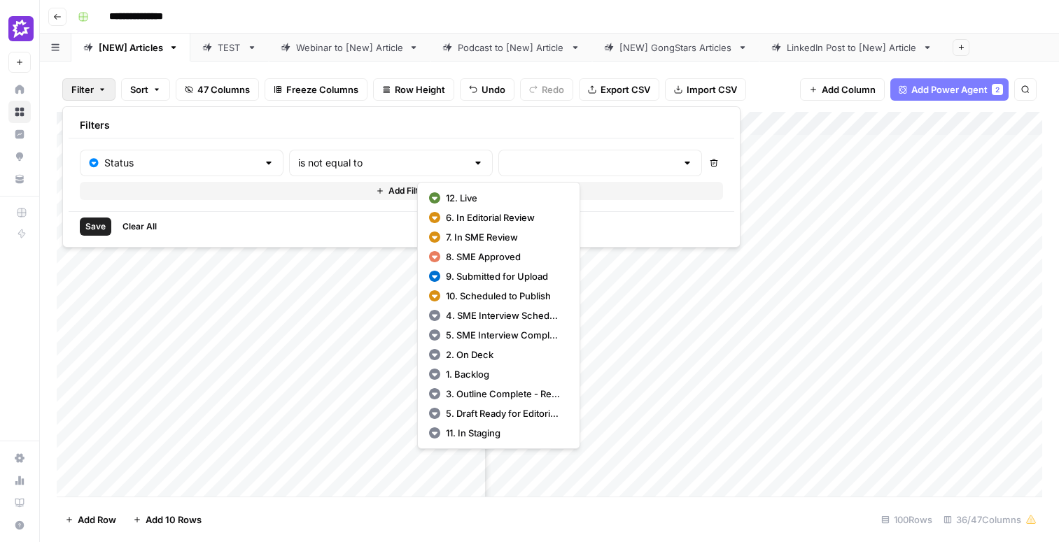
click at [458, 192] on span "12. Live" at bounding box center [504, 198] width 117 height 14
type input "12. Live"
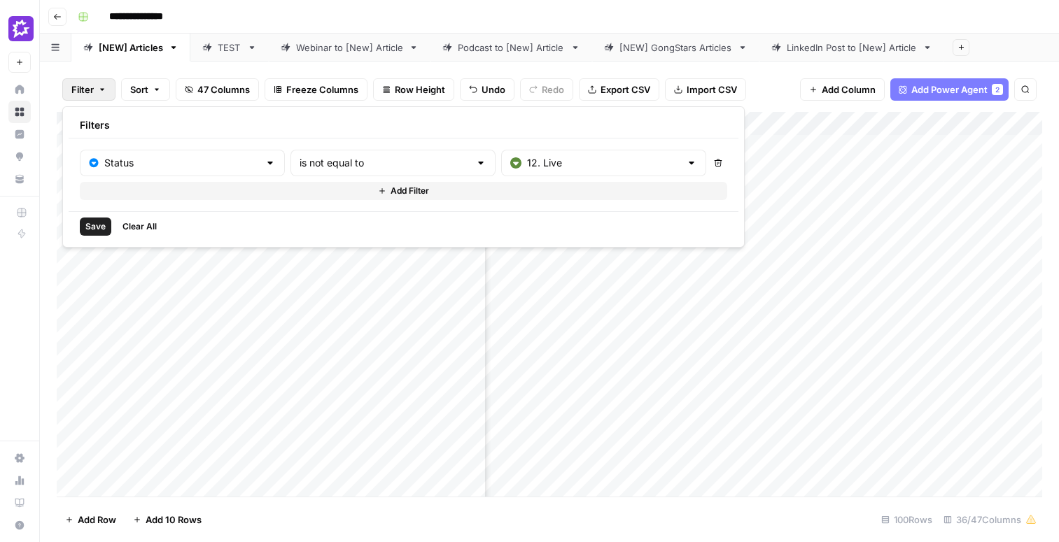
click at [98, 227] on span "Save" at bounding box center [95, 226] width 20 height 13
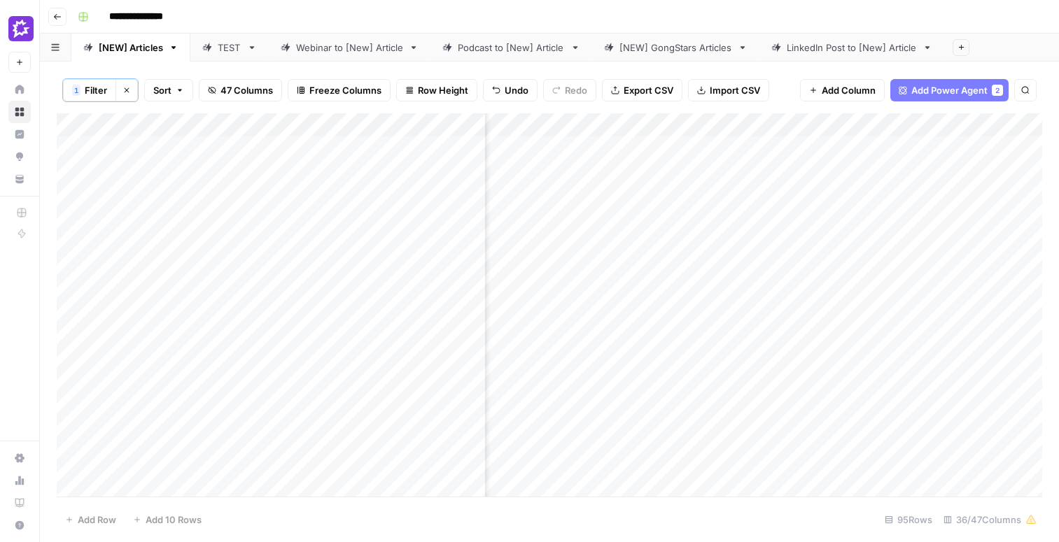
scroll to position [1, 400]
click at [73, 226] on div "Add Column" at bounding box center [549, 305] width 985 height 384
click at [836, 253] on div "Add Column" at bounding box center [549, 305] width 985 height 384
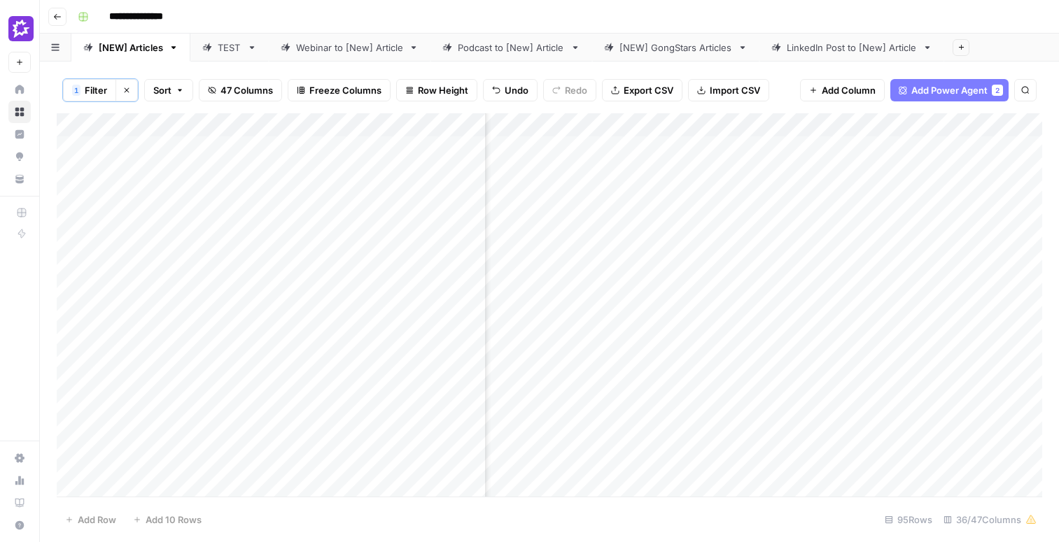
drag, startPoint x: 598, startPoint y: 297, endPoint x: 1018, endPoint y: 454, distance: 447.3
click at [1018, 454] on div "Add Column" at bounding box center [549, 305] width 985 height 384
click at [806, 330] on div "Add Column" at bounding box center [549, 305] width 985 height 384
click at [612, 344] on div "Add Column" at bounding box center [549, 305] width 985 height 384
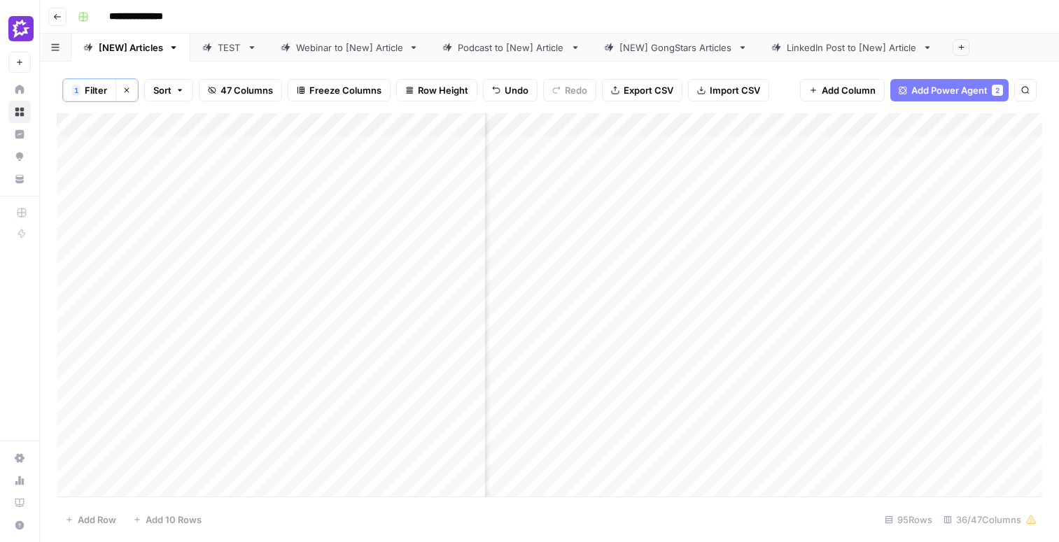
scroll to position [0, 2373]
click at [891, 225] on div "Add Column" at bounding box center [549, 305] width 985 height 384
click at [759, 219] on div "Add Column" at bounding box center [549, 305] width 985 height 384
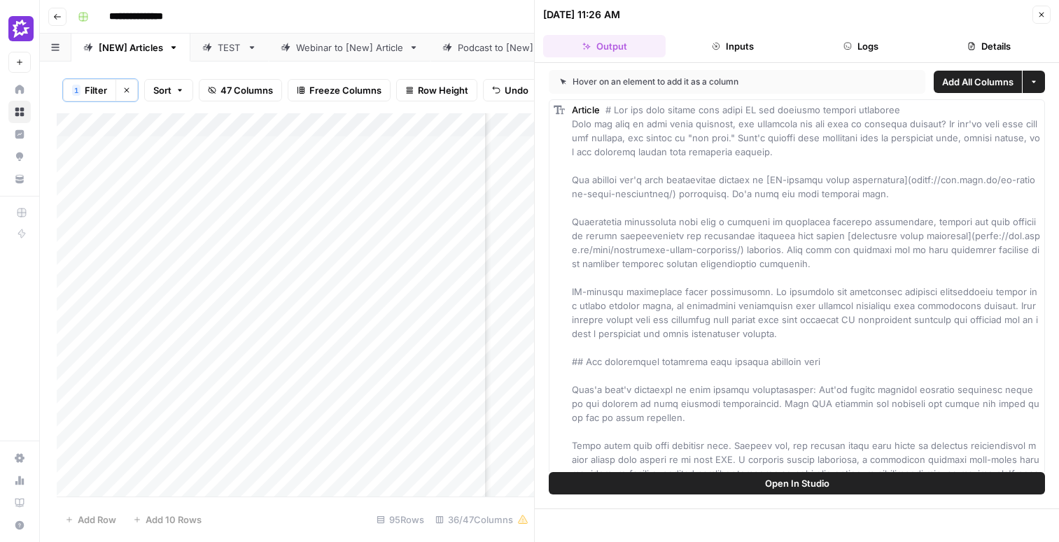
click at [1043, 14] on icon "button" at bounding box center [1041, 14] width 8 height 8
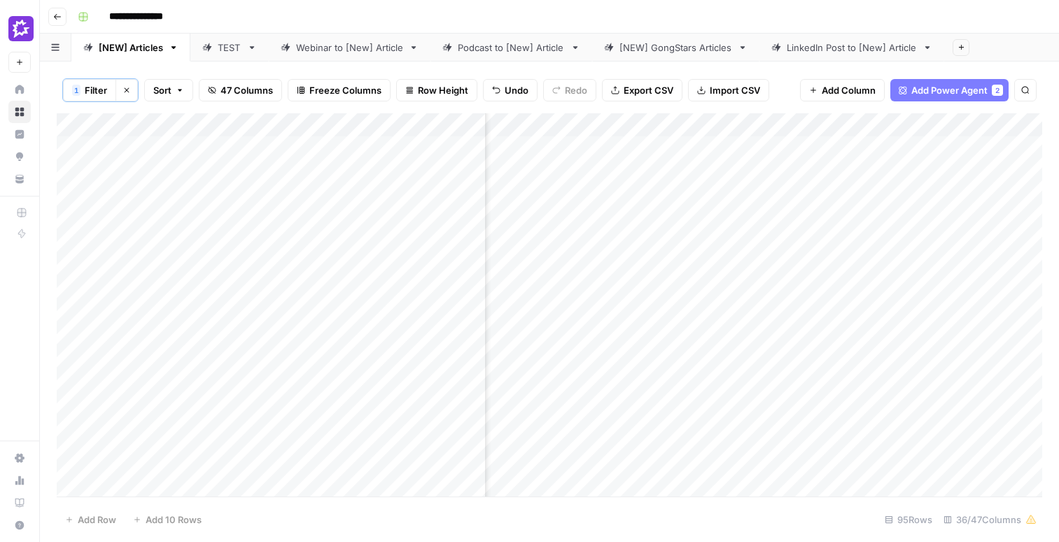
click at [899, 225] on div "Add Column" at bounding box center [549, 305] width 985 height 384
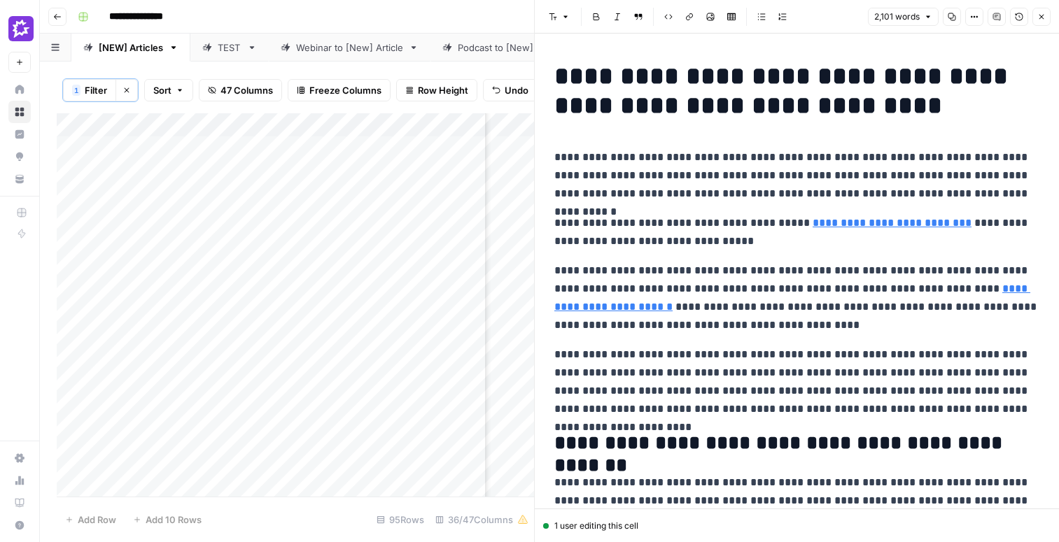
click at [1038, 20] on icon "button" at bounding box center [1041, 17] width 8 height 8
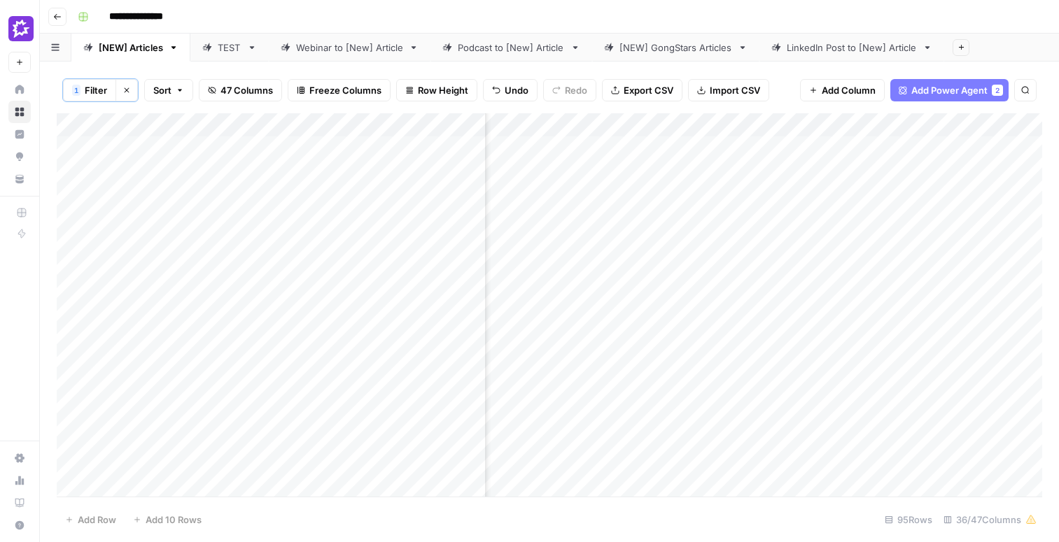
scroll to position [0, 2644]
click at [859, 224] on div "Add Column" at bounding box center [549, 305] width 985 height 384
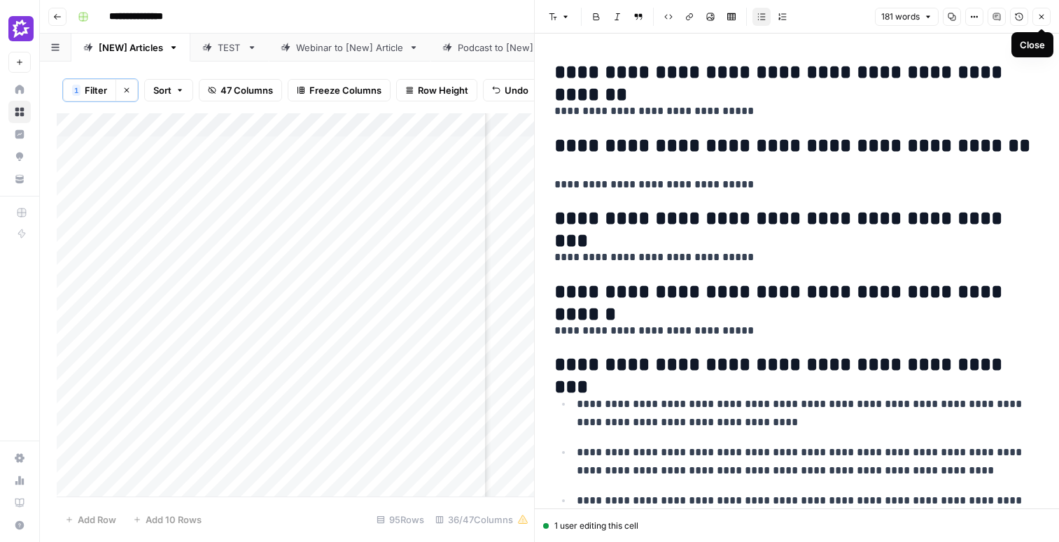
click at [1044, 19] on icon "button" at bounding box center [1041, 17] width 5 height 5
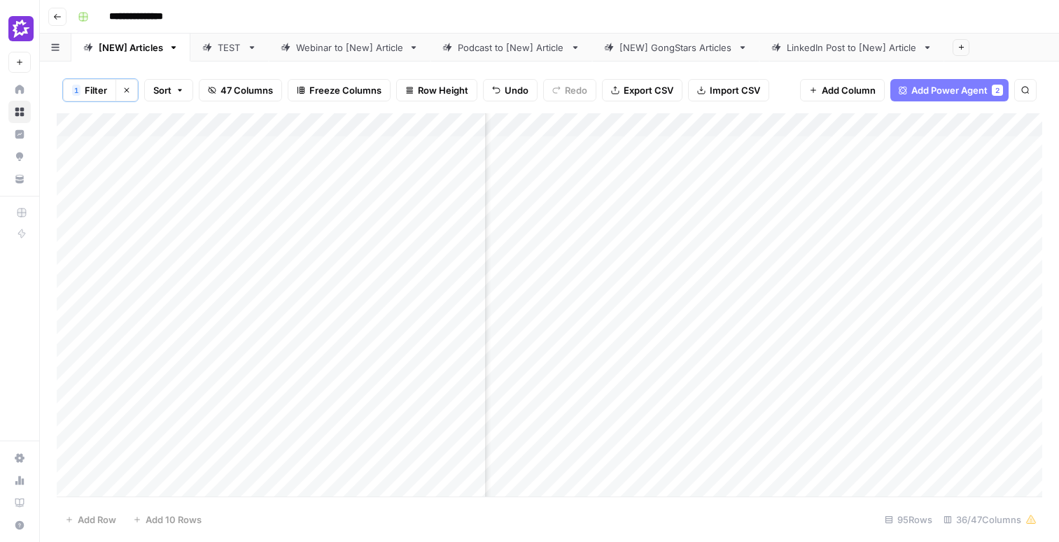
click at [592, 220] on div "Add Column" at bounding box center [549, 305] width 985 height 384
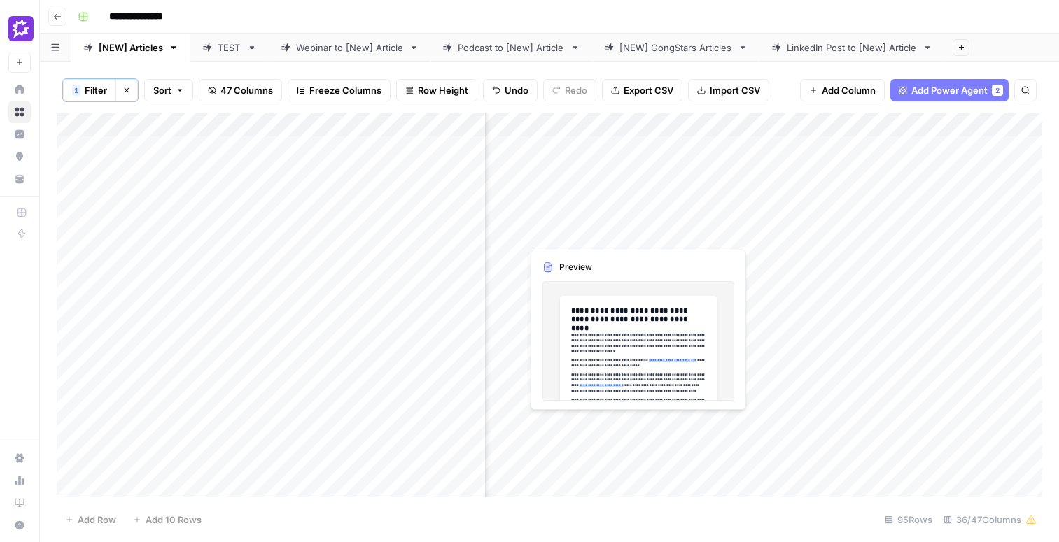
click at [592, 220] on div "Add Column" at bounding box center [549, 305] width 985 height 384
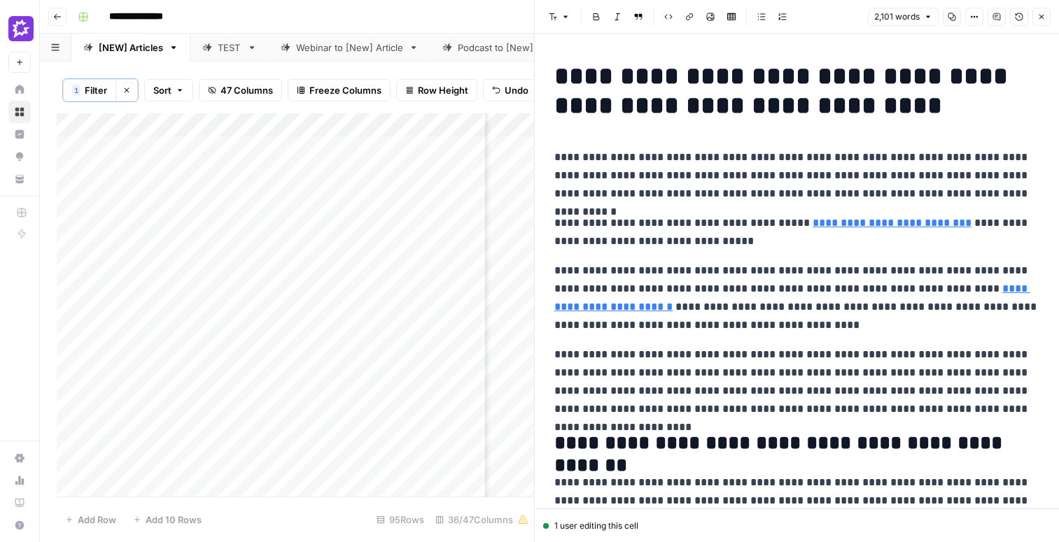
click at [724, 162] on p "**********" at bounding box center [796, 175] width 485 height 55
copy div "**********"
click at [1040, 20] on icon "button" at bounding box center [1041, 17] width 8 height 8
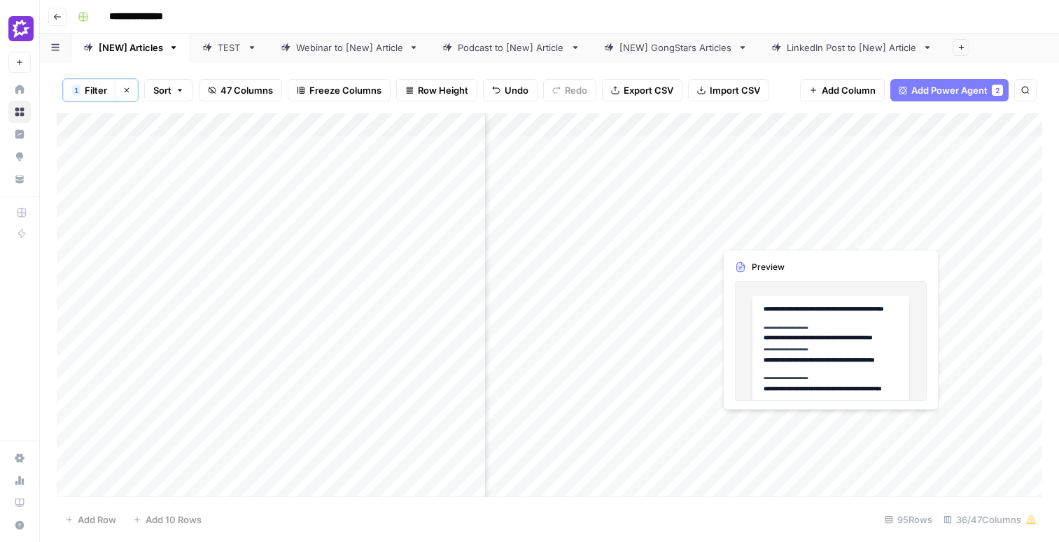
click at [829, 230] on div "Add Column" at bounding box center [549, 305] width 985 height 384
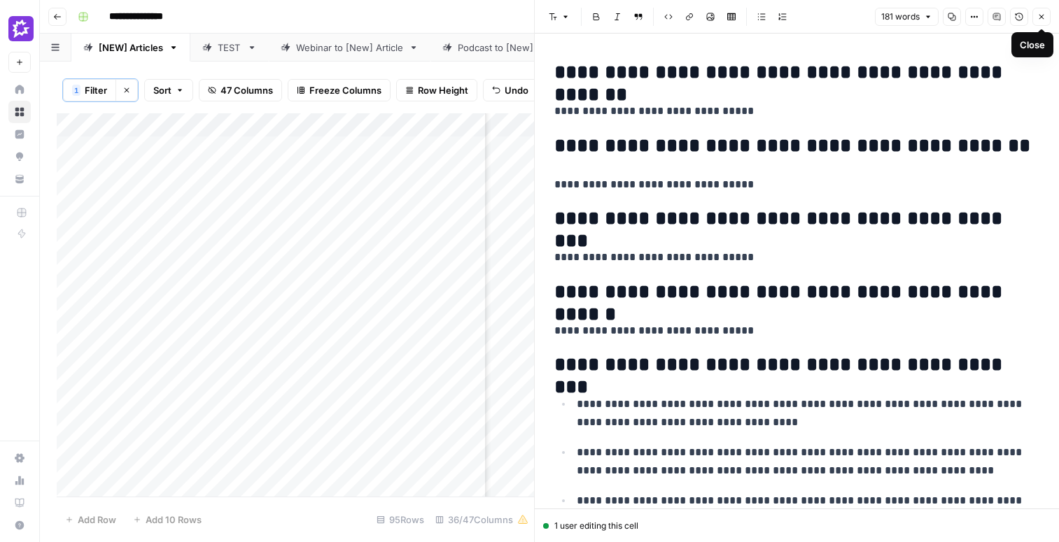
click at [1041, 20] on icon "button" at bounding box center [1041, 17] width 8 height 8
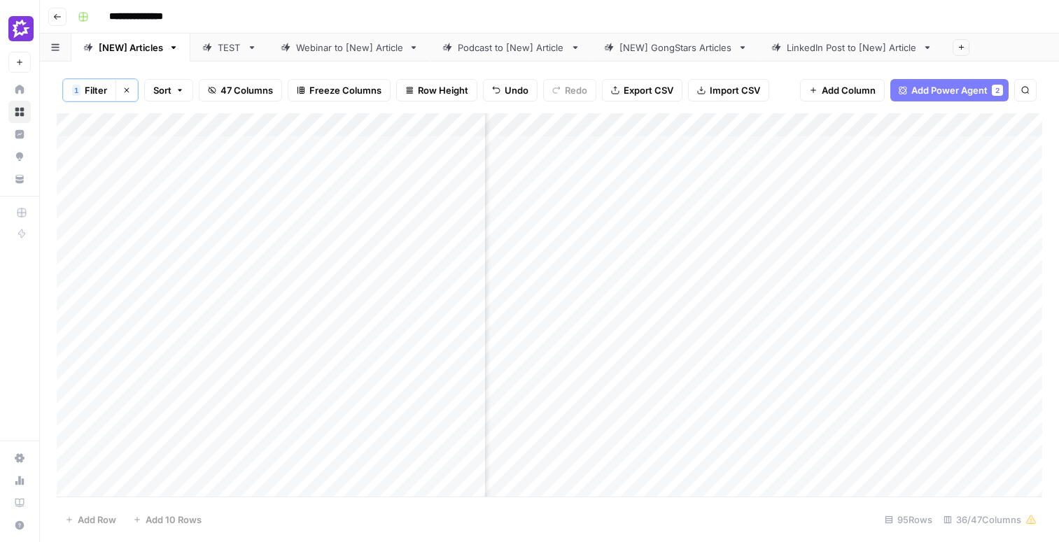
scroll to position [0, 1392]
click at [592, 259] on div "Add Column" at bounding box center [549, 305] width 985 height 384
click at [642, 255] on div "Add Column" at bounding box center [549, 305] width 985 height 384
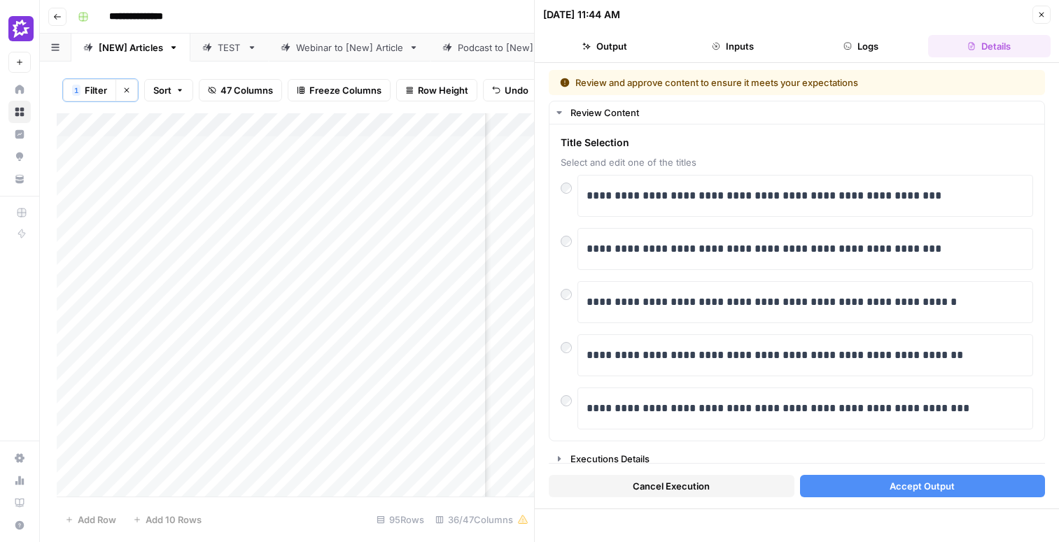
click at [361, 267] on div "Add Column" at bounding box center [295, 305] width 477 height 384
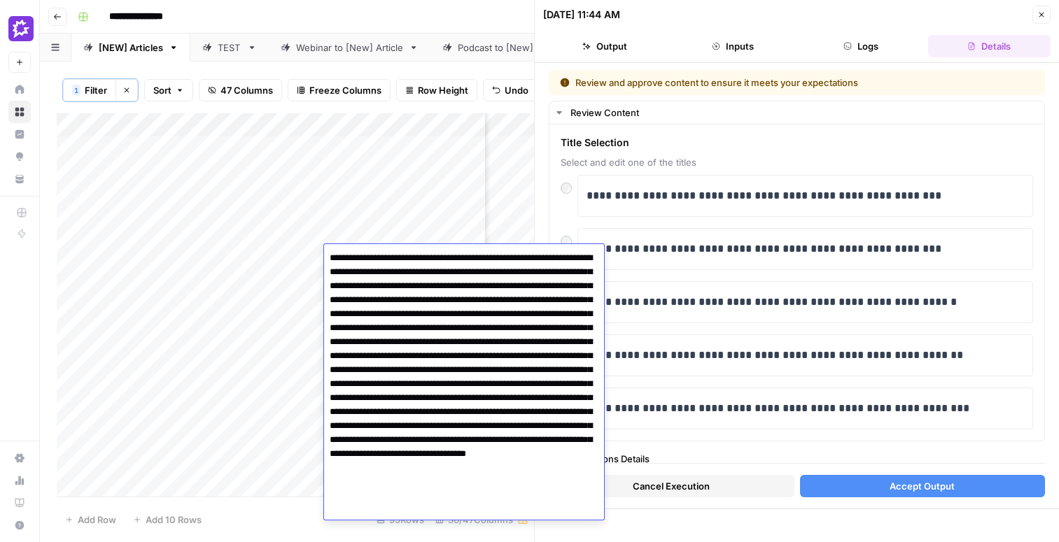
click at [547, 115] on div "**********" at bounding box center [797, 286] width 524 height 446
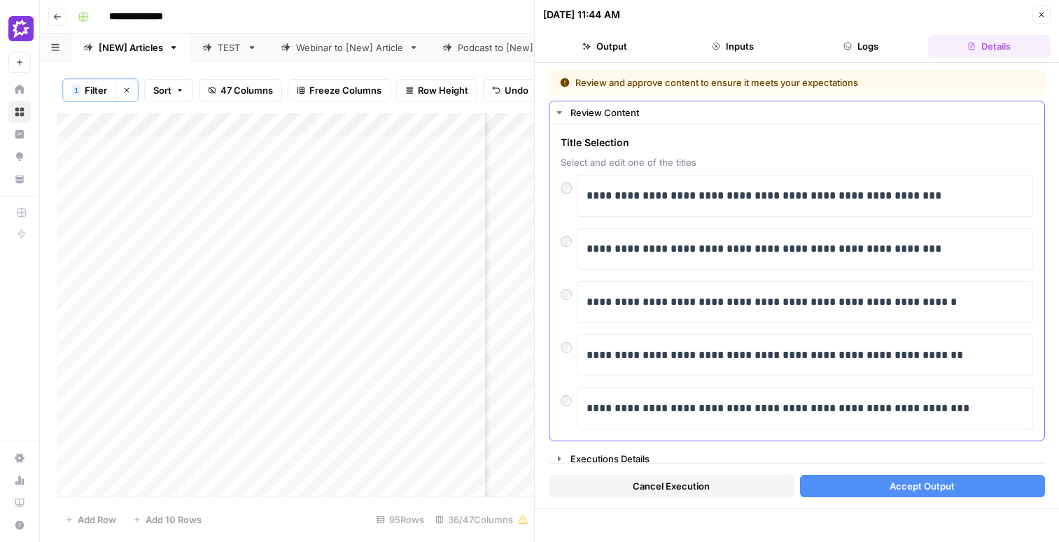
scroll to position [8, 0]
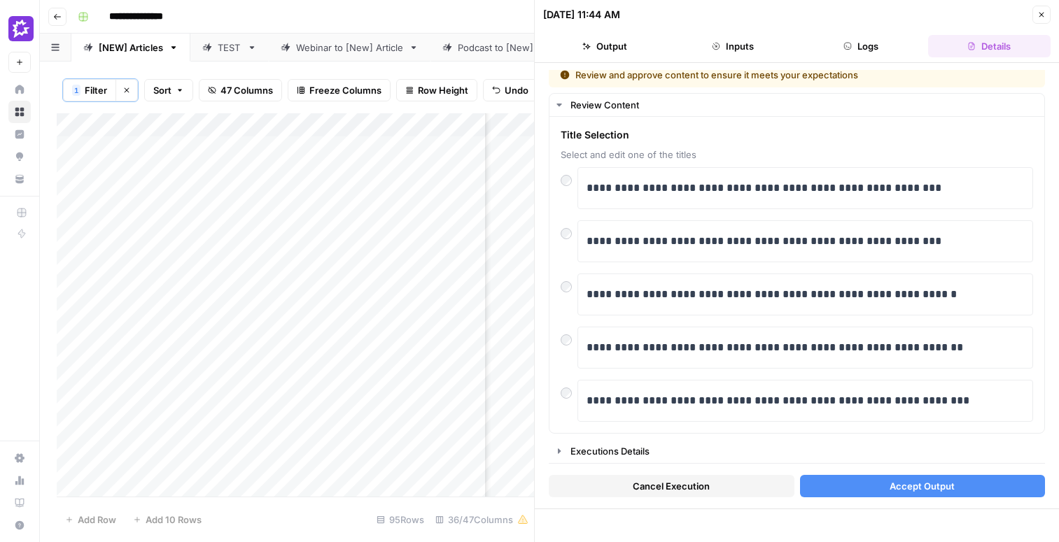
click at [393, 269] on div "Add Column" at bounding box center [295, 305] width 477 height 384
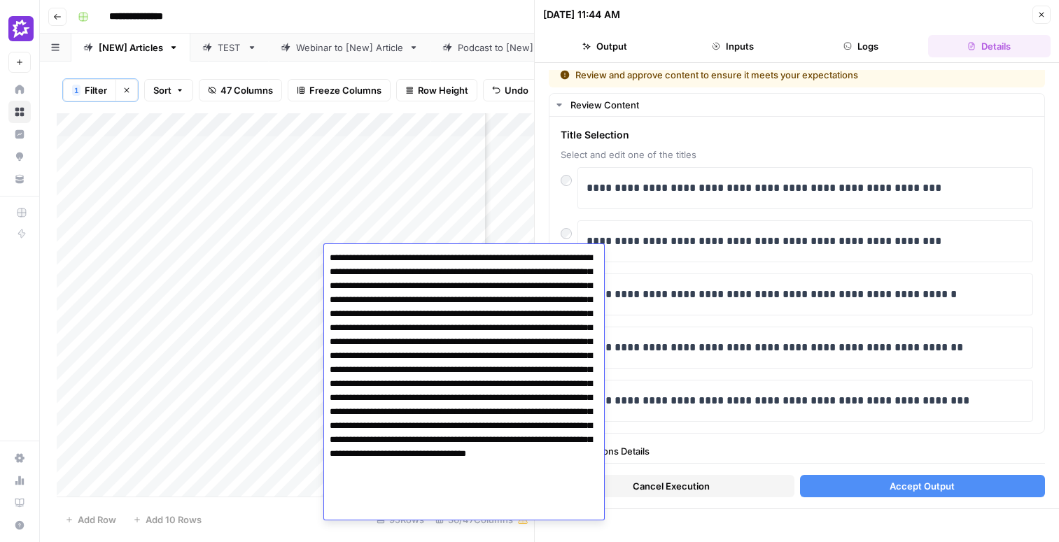
click at [393, 269] on textarea at bounding box center [464, 377] width 280 height 258
click at [911, 194] on p "**********" at bounding box center [804, 188] width 437 height 18
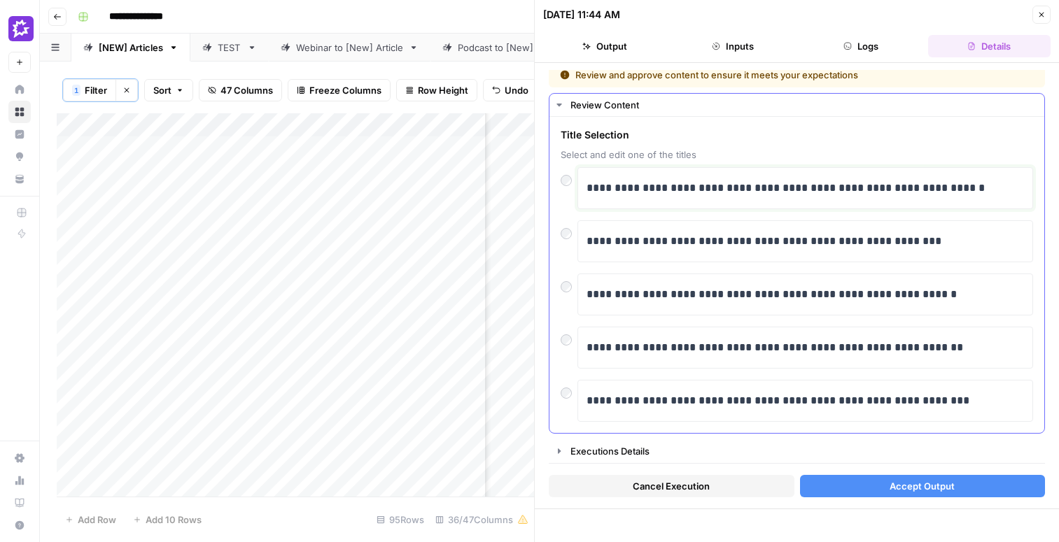
drag, startPoint x: 953, startPoint y: 185, endPoint x: 908, endPoint y: 186, distance: 44.1
click at [908, 188] on p "**********" at bounding box center [804, 188] width 437 height 18
drag, startPoint x: 948, startPoint y: 188, endPoint x: 910, endPoint y: 190, distance: 37.9
click at [910, 190] on p "**********" at bounding box center [804, 188] width 437 height 18
click at [724, 190] on p "**********" at bounding box center [804, 188] width 437 height 18
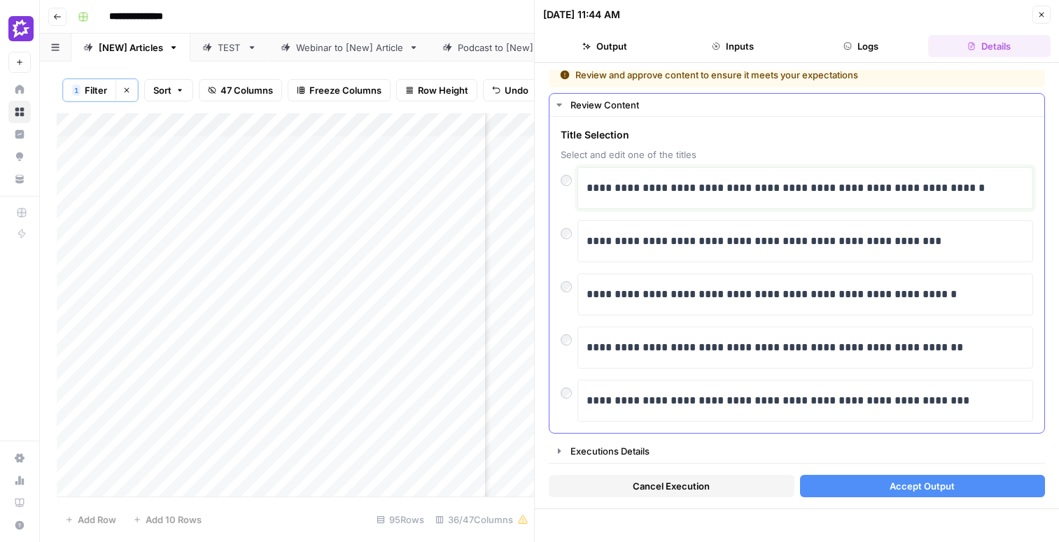
click at [626, 190] on p "**********" at bounding box center [804, 188] width 437 height 18
click at [750, 191] on p "**********" at bounding box center [804, 188] width 437 height 18
click at [927, 484] on span "Accept Output" at bounding box center [922, 486] width 65 height 14
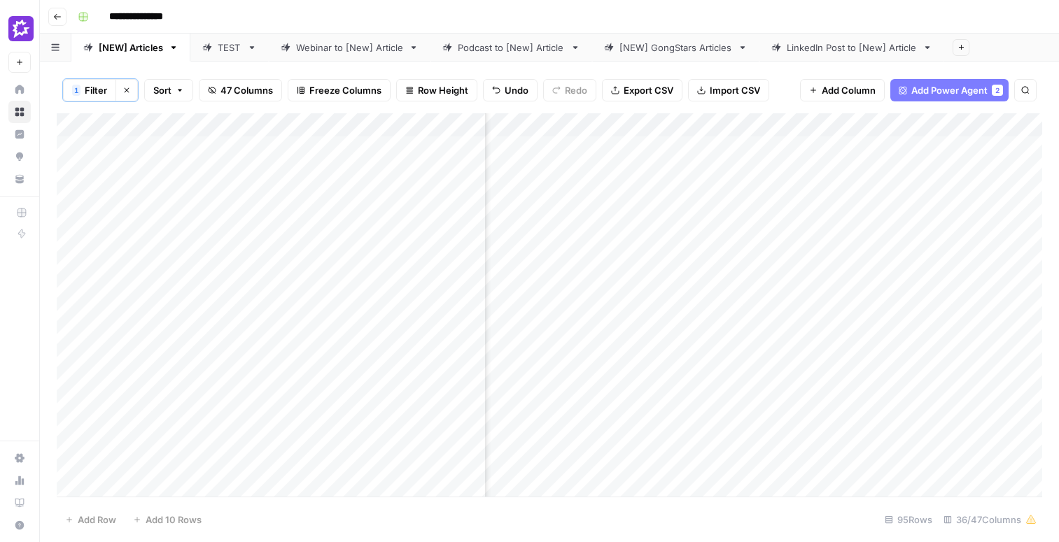
scroll to position [0, 3882]
click at [792, 255] on div "Add Column" at bounding box center [549, 305] width 985 height 384
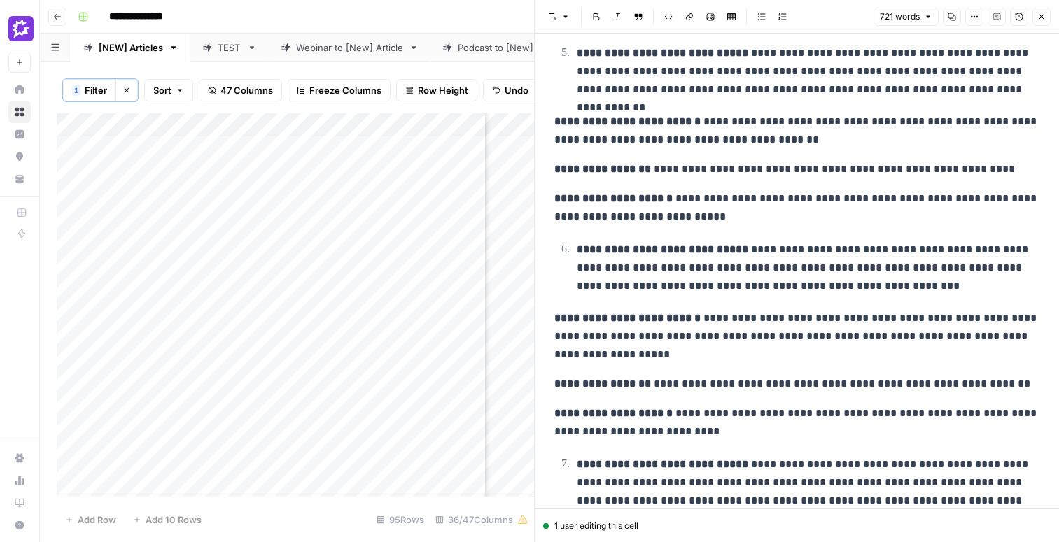
scroll to position [1301, 0]
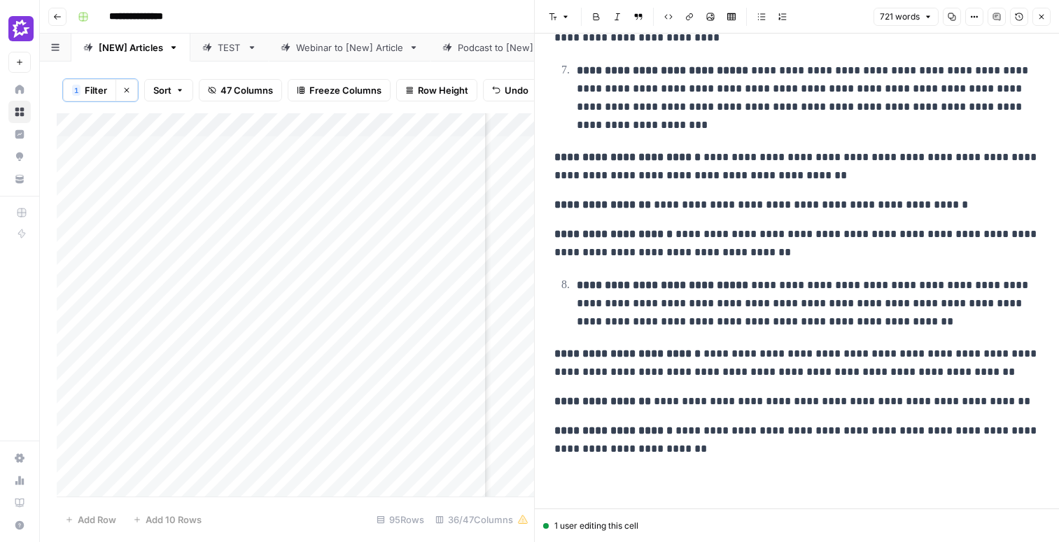
click at [846, 287] on p "**********" at bounding box center [808, 303] width 463 height 55
click at [841, 282] on p "**********" at bounding box center [808, 303] width 463 height 55
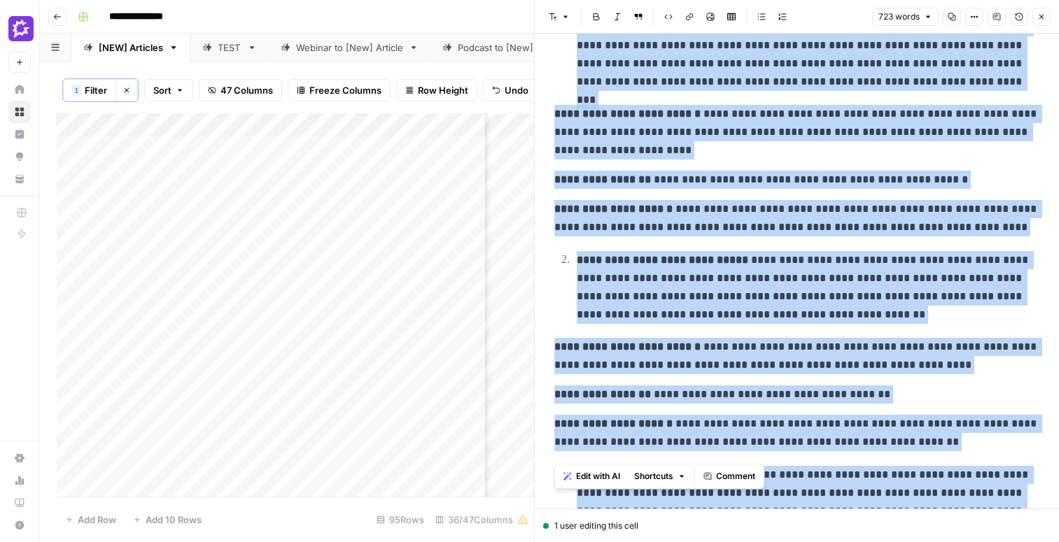
scroll to position [0, 0]
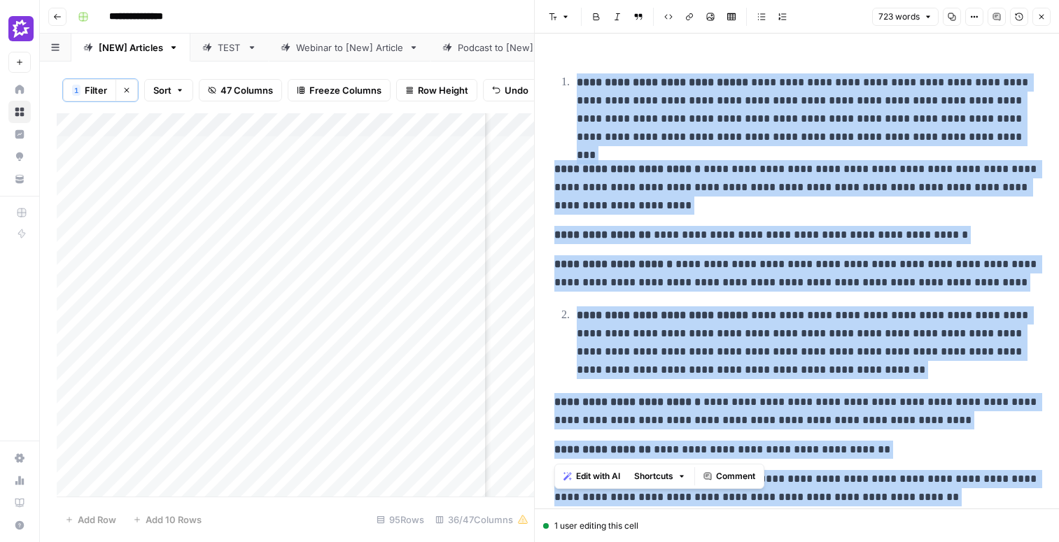
copy div "**********"
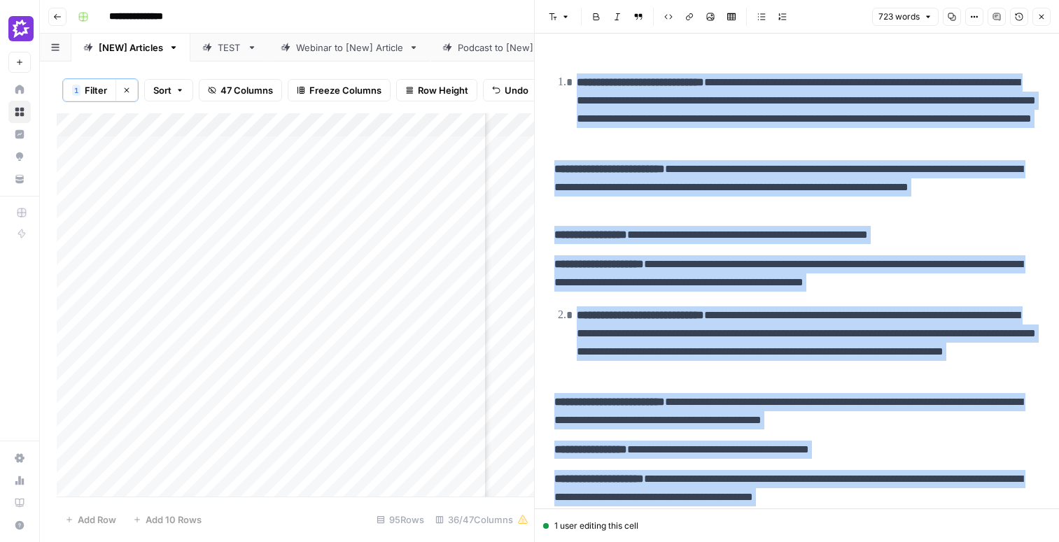
click at [1041, 18] on icon "button" at bounding box center [1041, 17] width 8 height 8
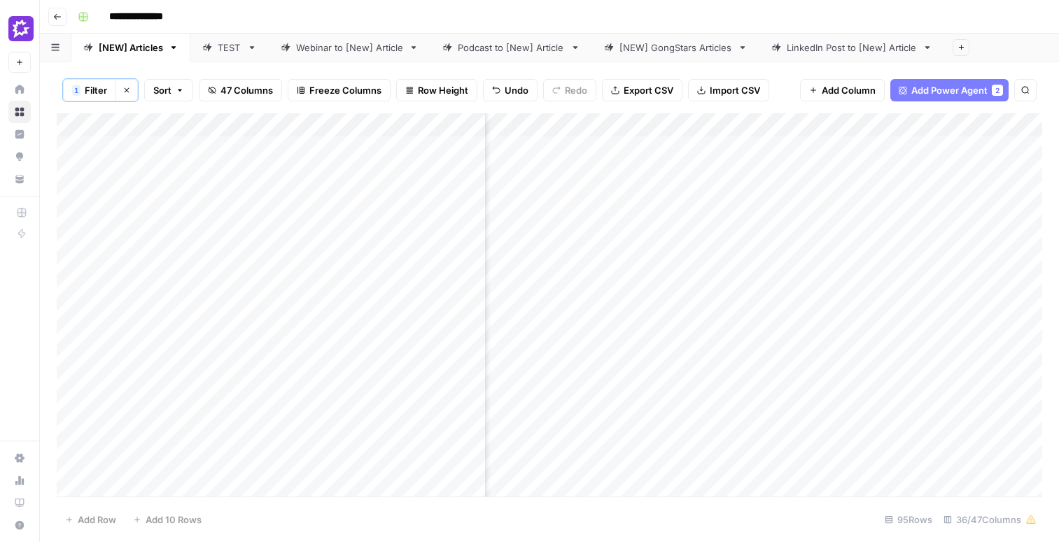
scroll to position [1, 1333]
click at [955, 256] on div "Add Column" at bounding box center [549, 305] width 985 height 384
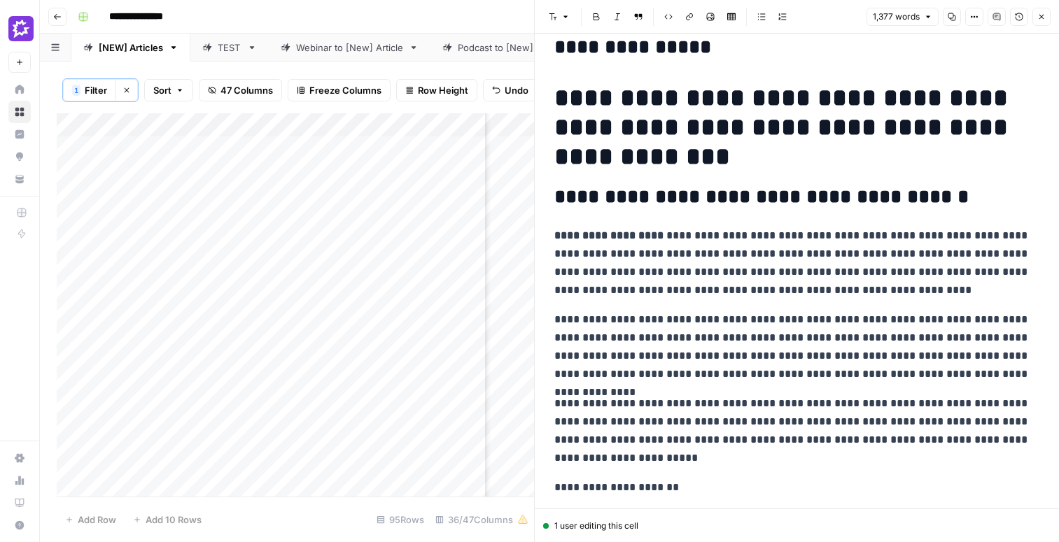
scroll to position [599, 0]
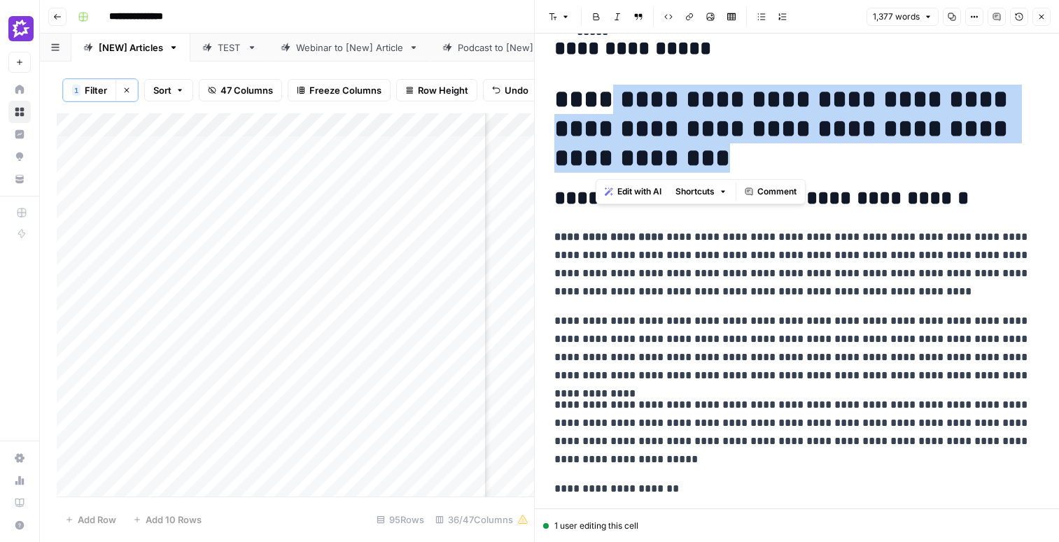
drag, startPoint x: 680, startPoint y: 153, endPoint x: 593, endPoint y: 99, distance: 102.2
click at [593, 99] on h1 "**********" at bounding box center [796, 129] width 485 height 88
copy h1 "**********"
